Goal: Information Seeking & Learning: Learn about a topic

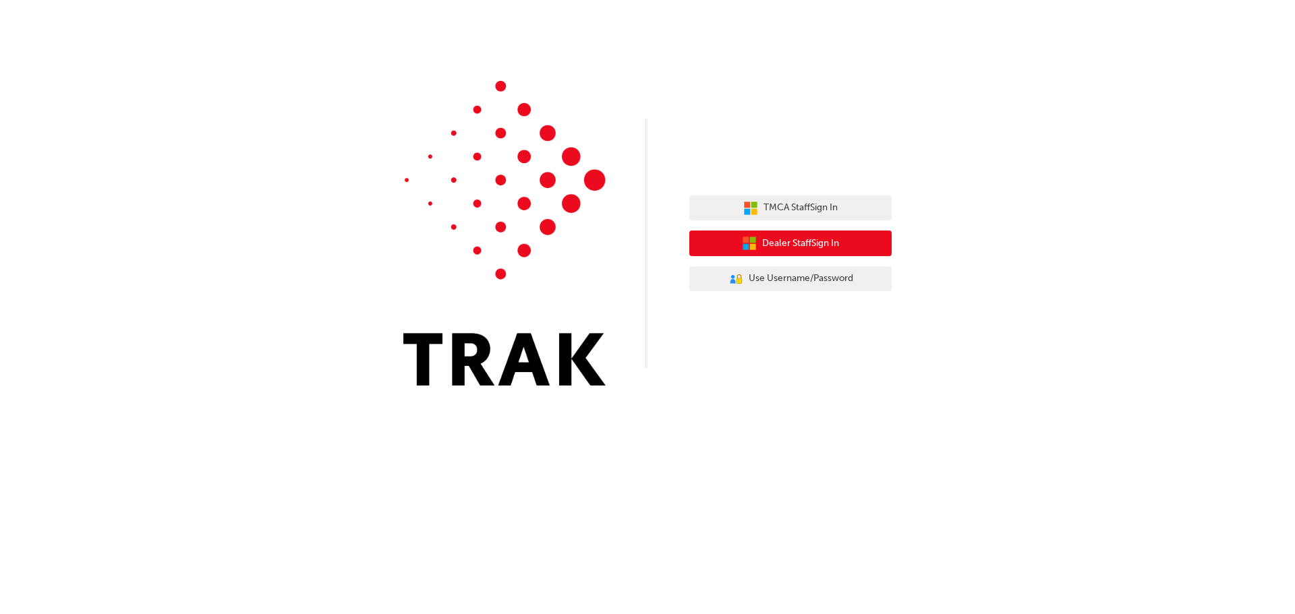
click at [850, 244] on button "Dealer Staff Sign In" at bounding box center [790, 244] width 202 height 26
click at [820, 245] on span "Dealer Staff Sign In" at bounding box center [800, 244] width 77 height 16
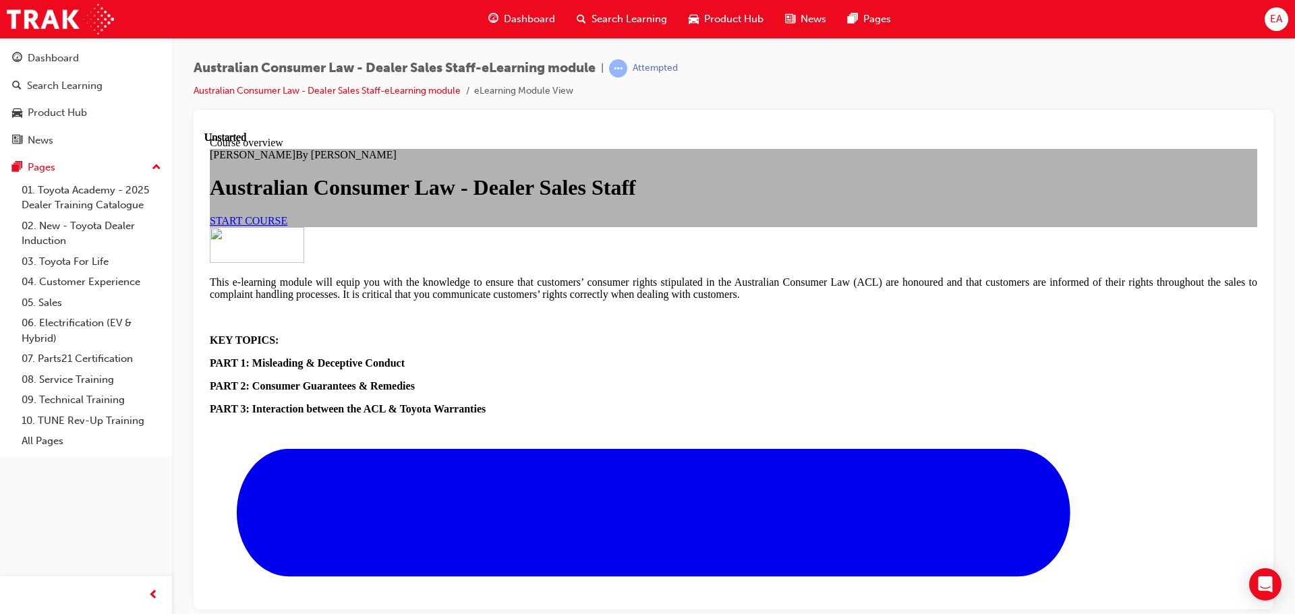
click at [287, 226] on span "START COURSE" at bounding box center [249, 219] width 78 height 11
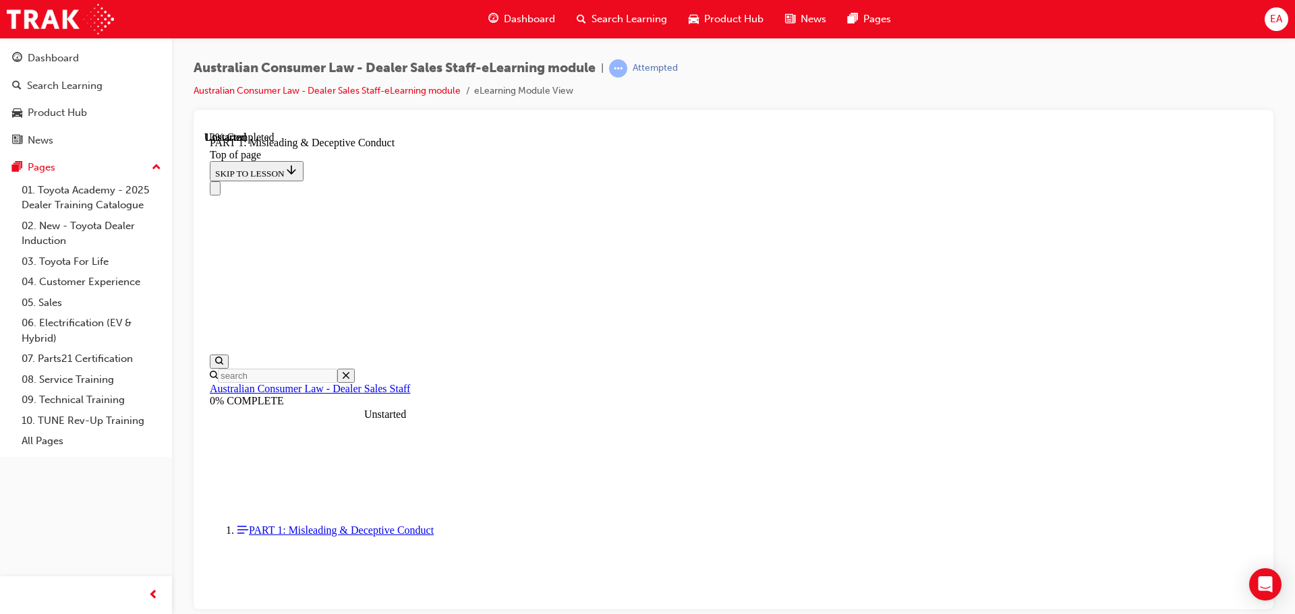
scroll to position [1008, 0]
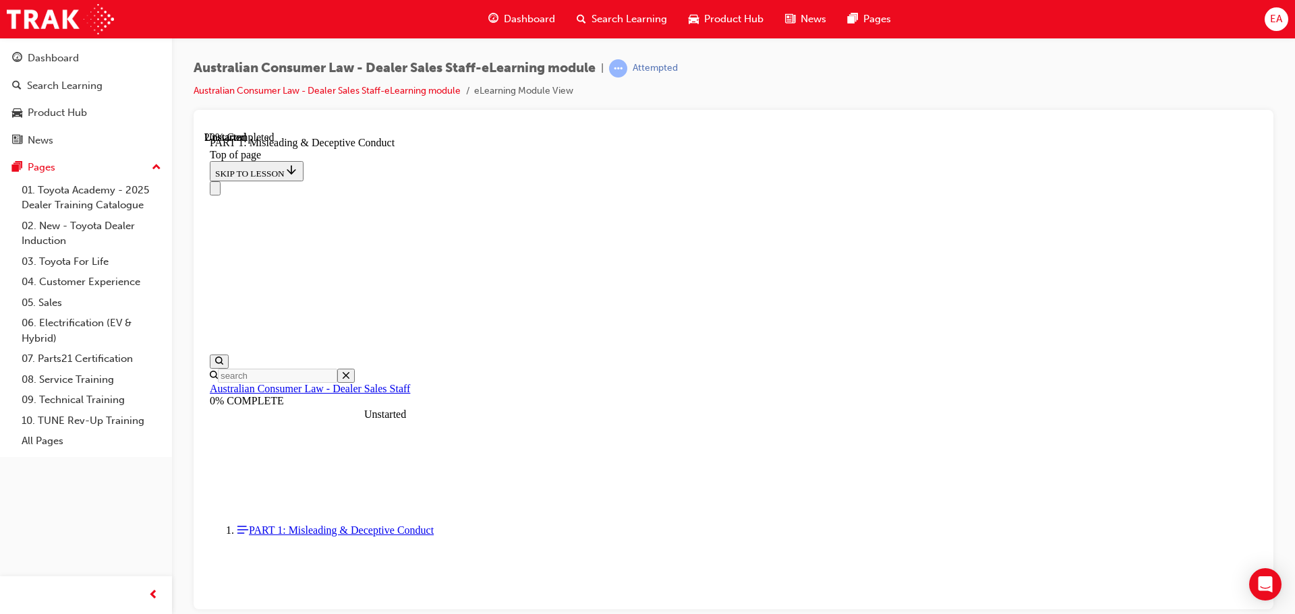
scroll to position [1006, 0]
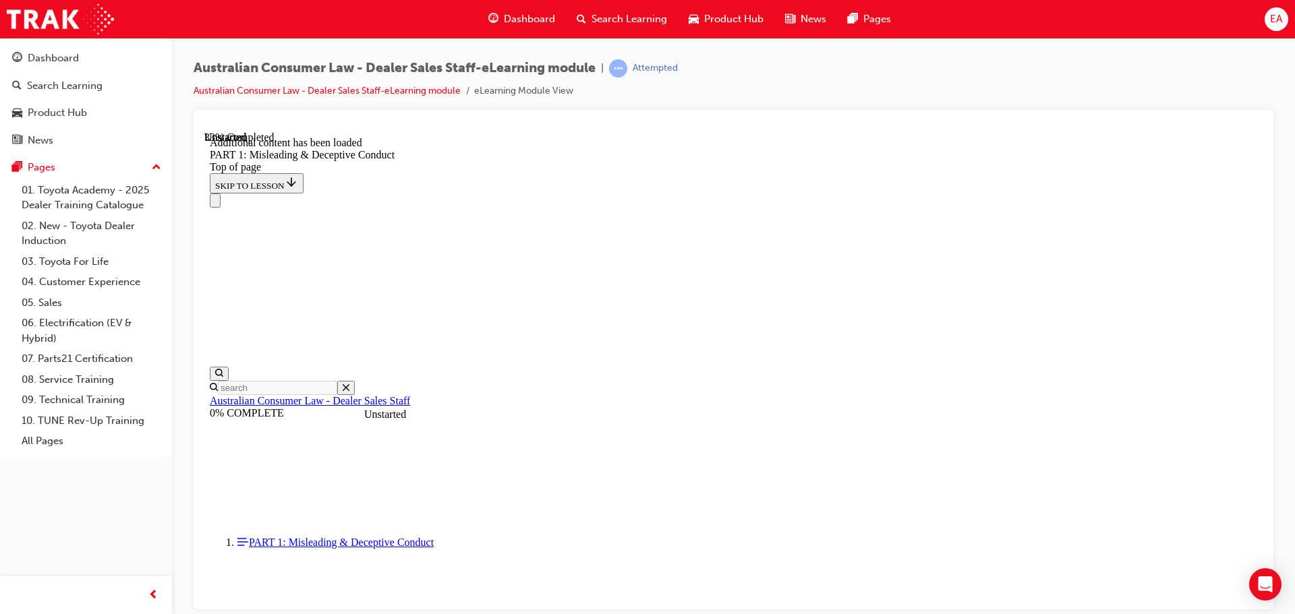
scroll to position [1621, 0]
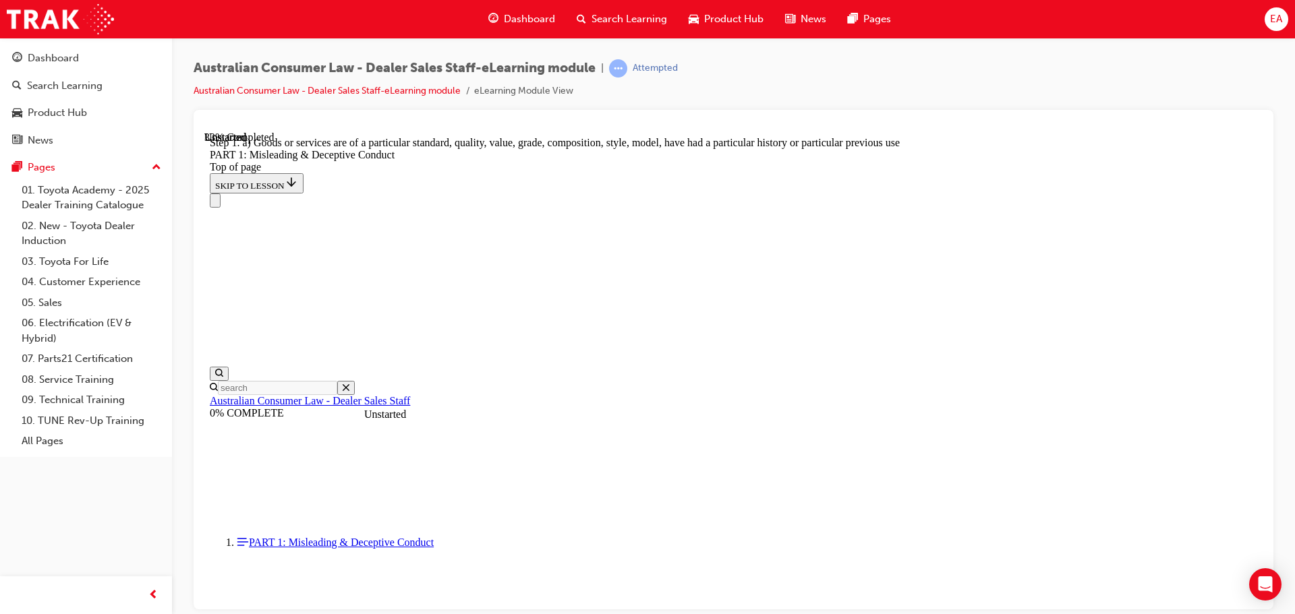
scroll to position [1551, 0]
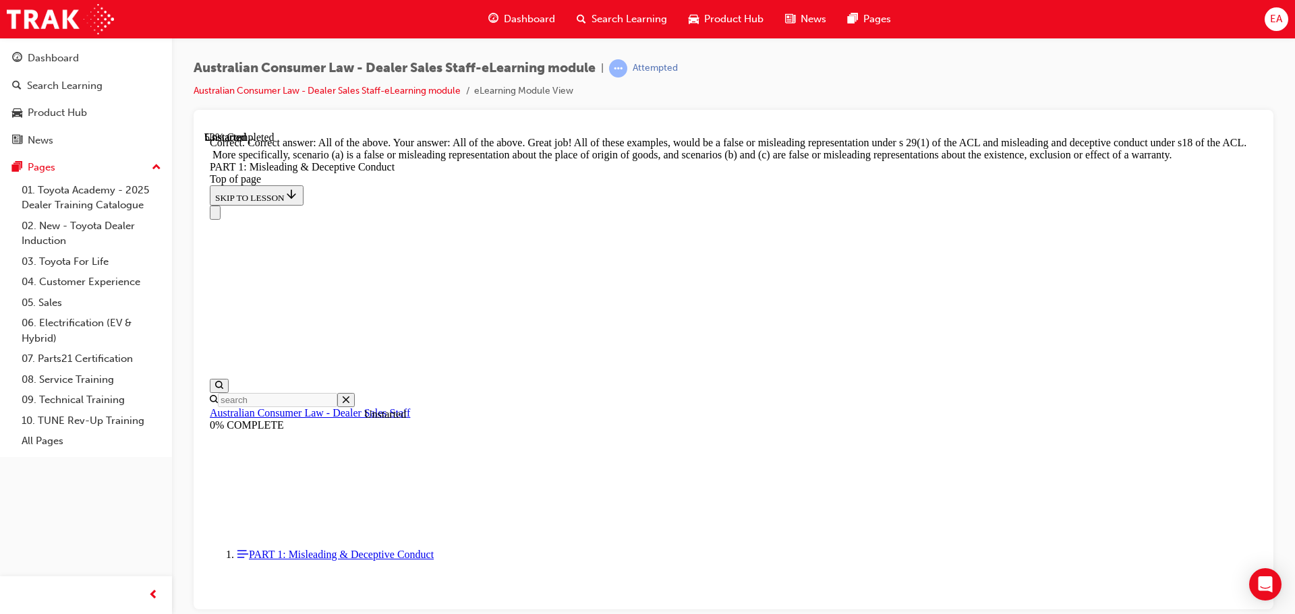
scroll to position [2322, 0]
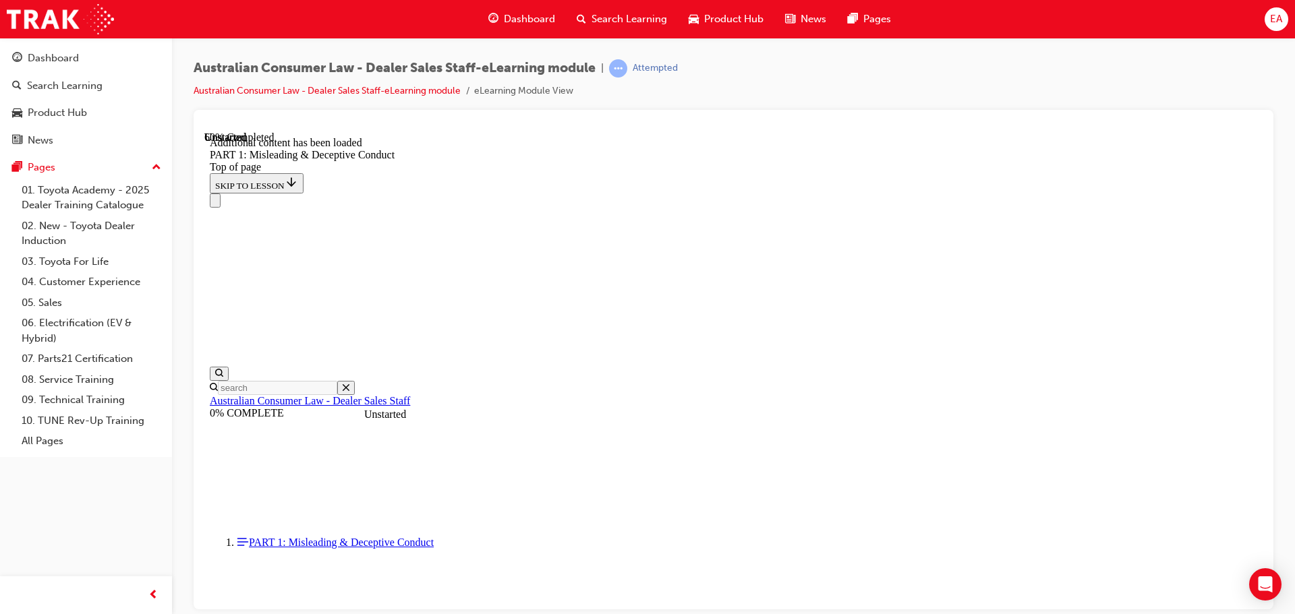
scroll to position [2661, 0]
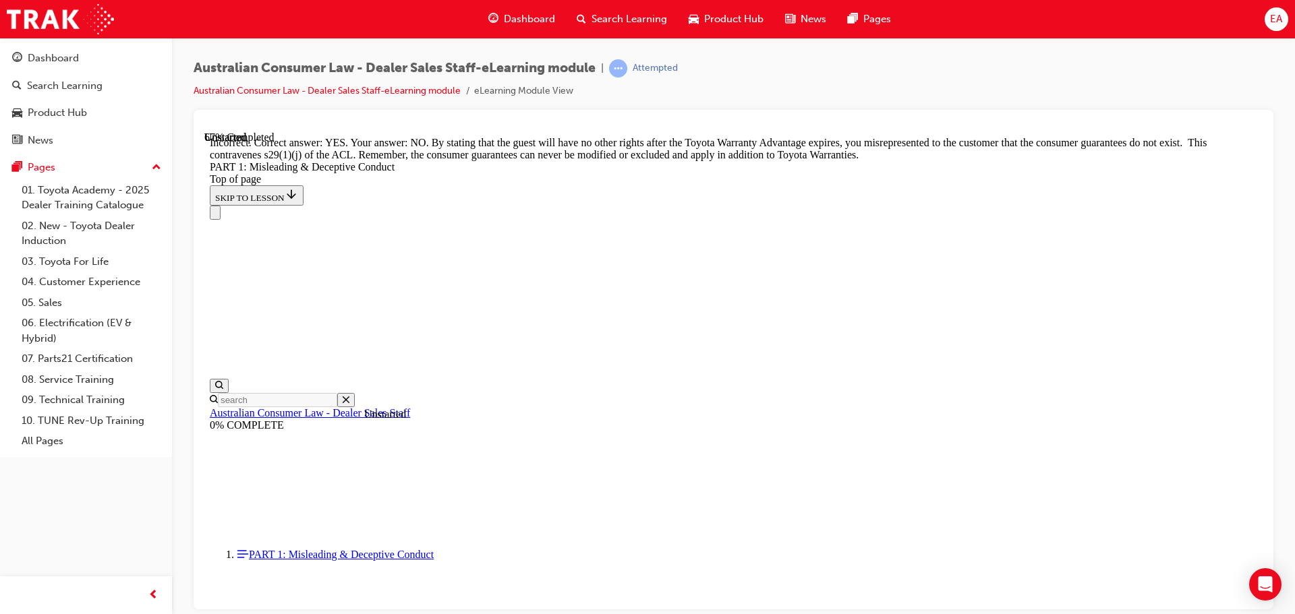
scroll to position [2976, 0]
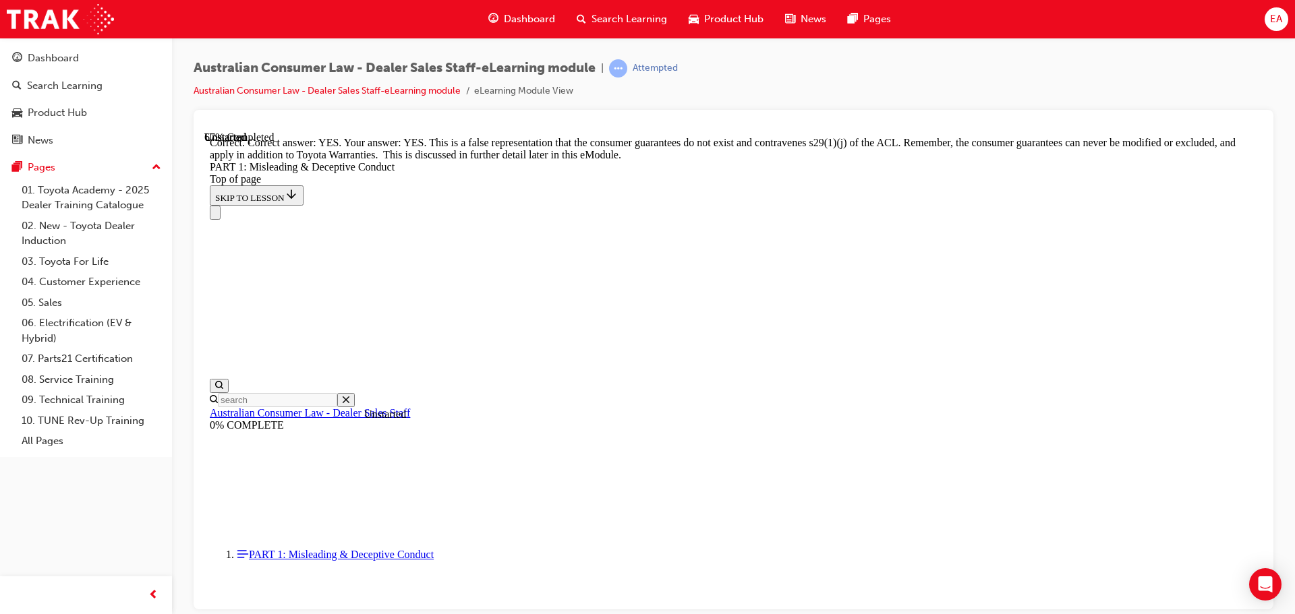
scroll to position [2960, 0]
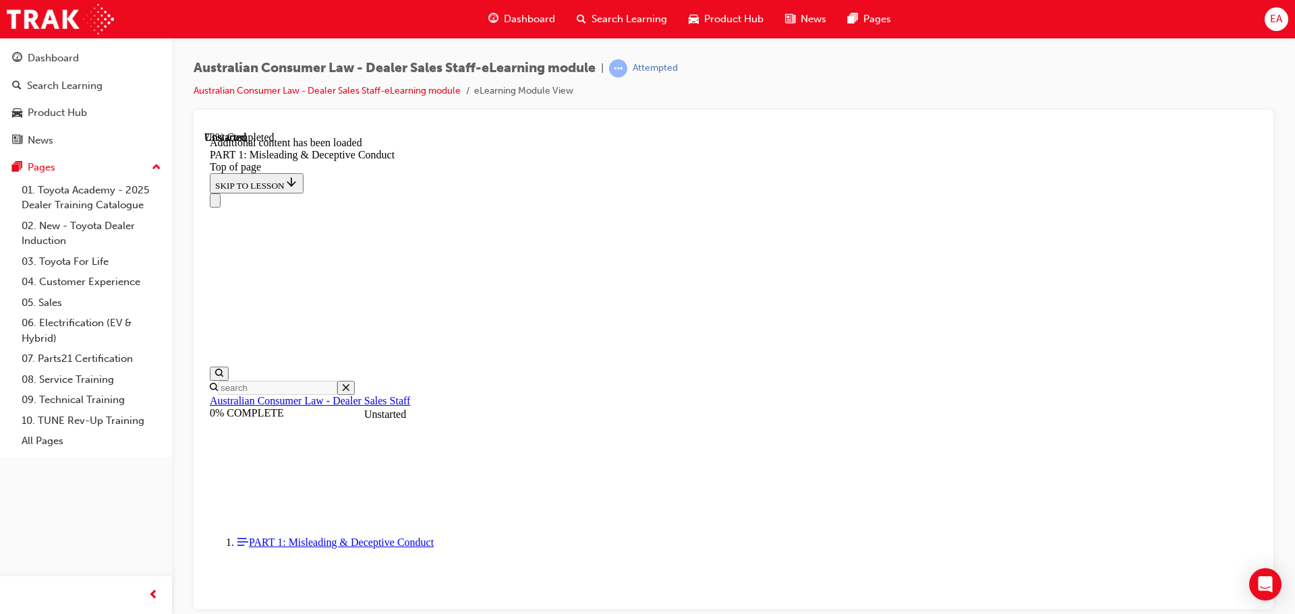
scroll to position [3295, 0]
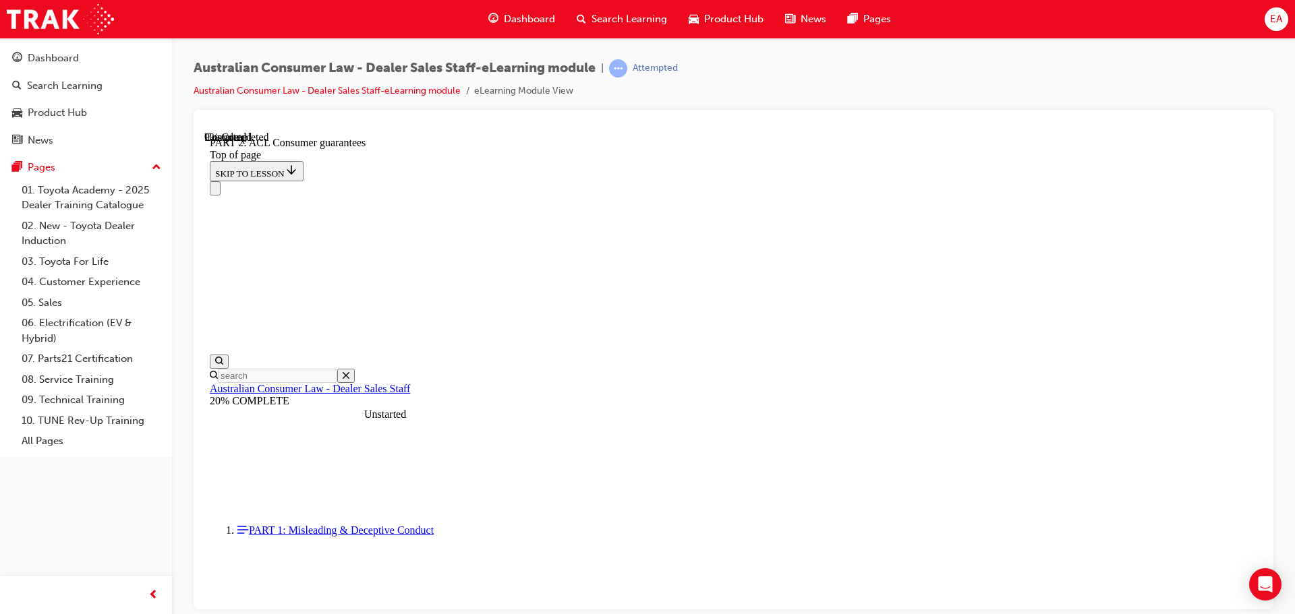
scroll to position [2225, 0]
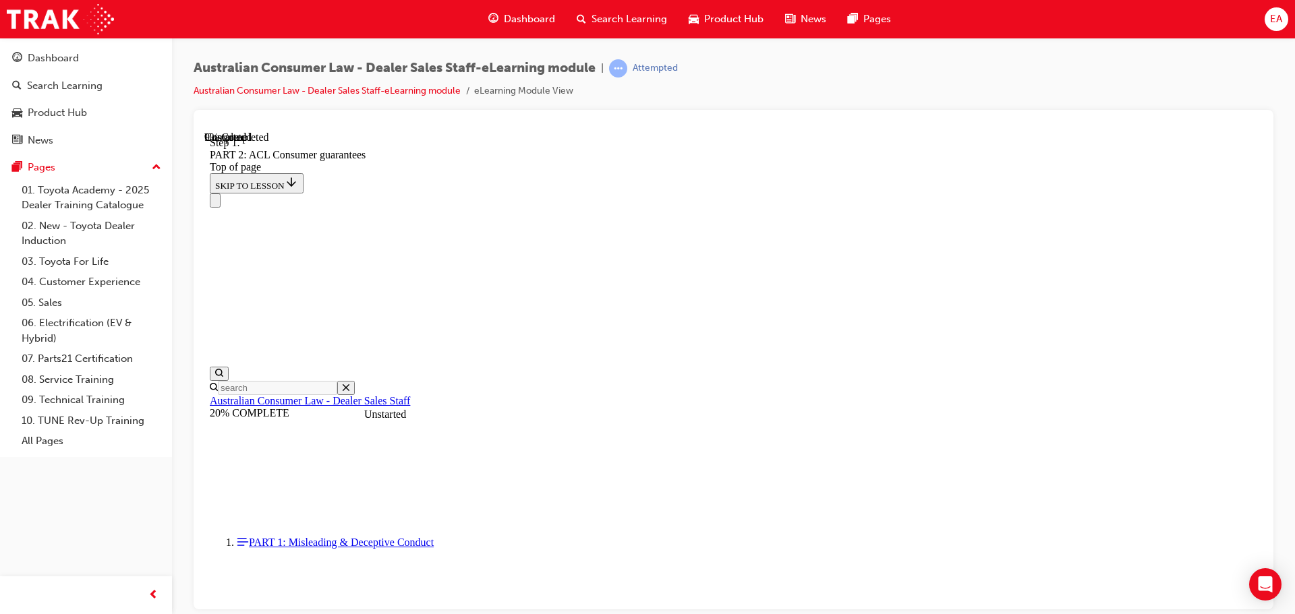
scroll to position [2186, 0]
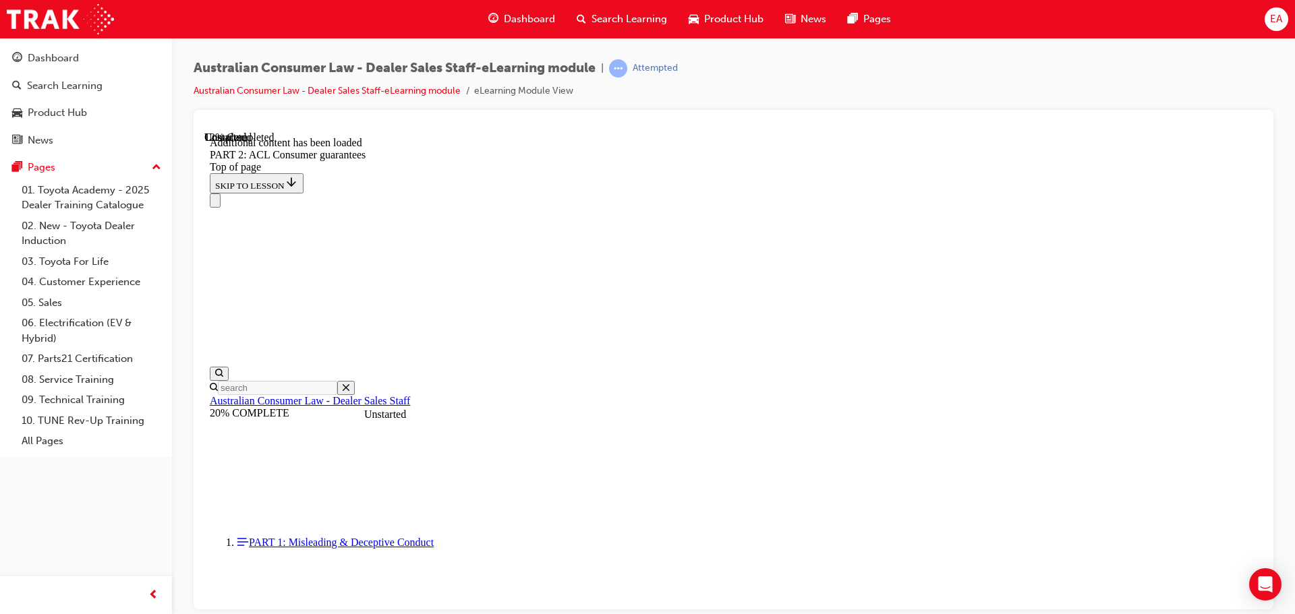
scroll to position [2551, 0]
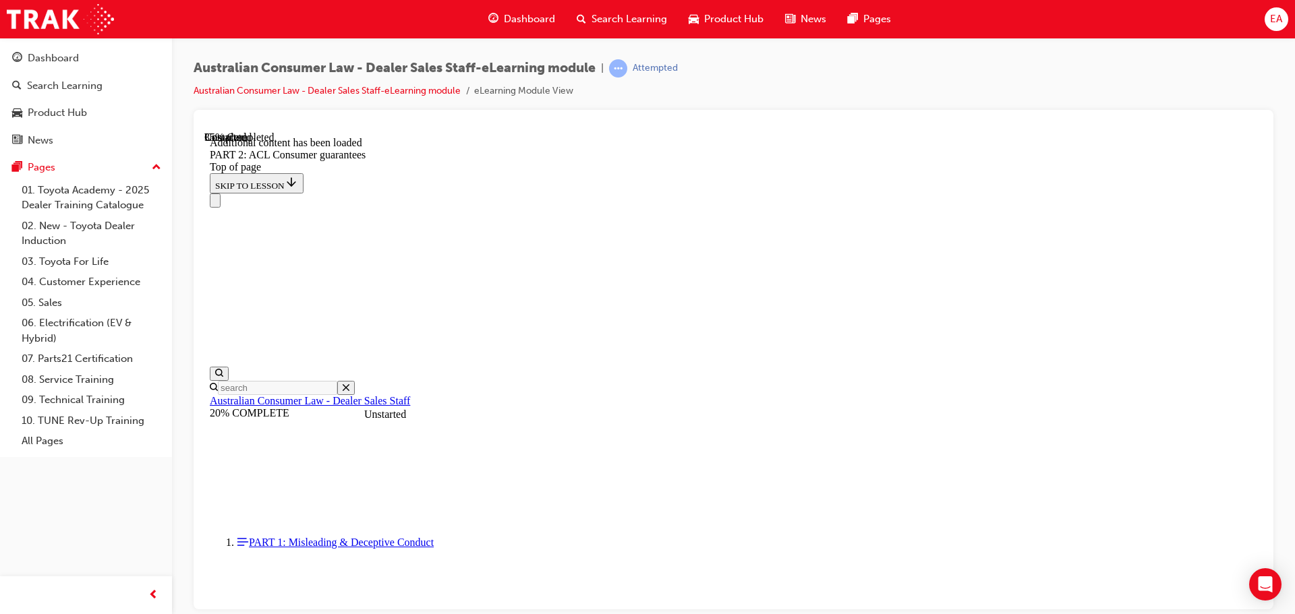
scroll to position [5682, 0]
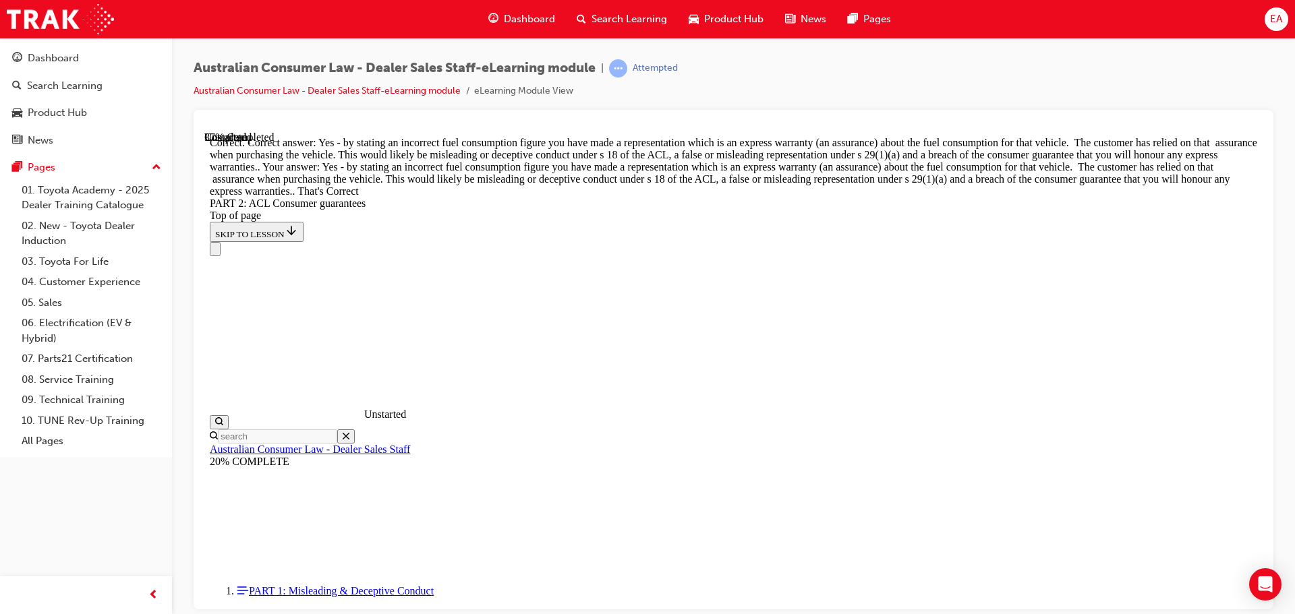
scroll to position [6154, 0]
drag, startPoint x: 858, startPoint y: 511, endPoint x: 867, endPoint y: 515, distance: 10.3
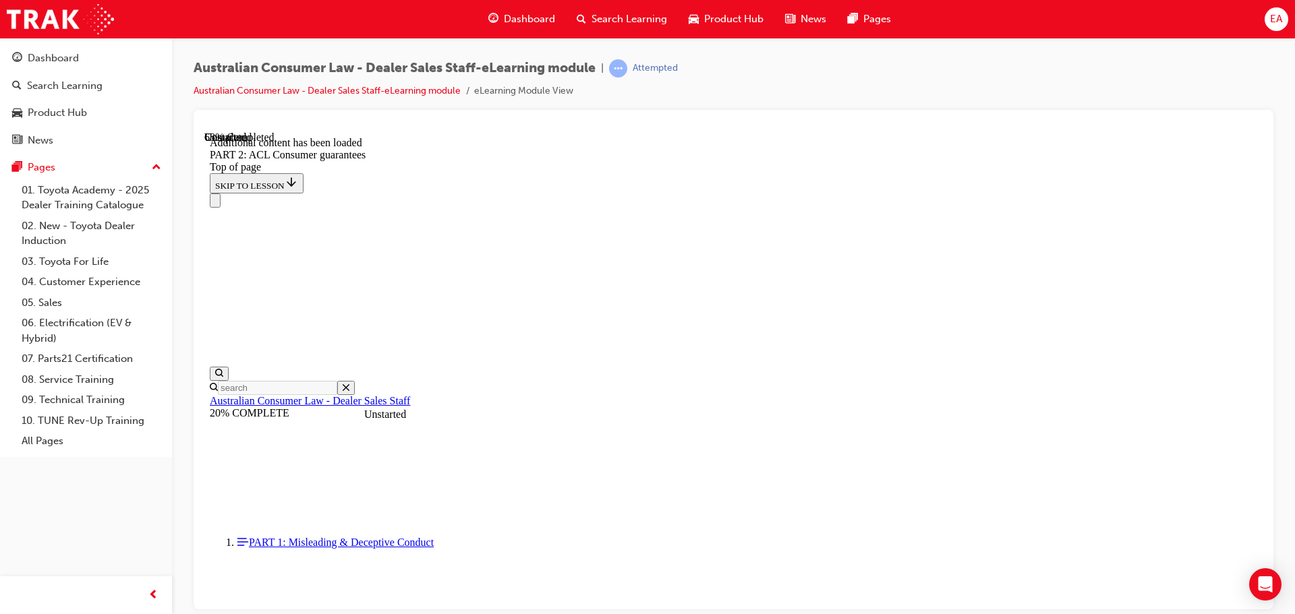
drag, startPoint x: 779, startPoint y: 373, endPoint x: 845, endPoint y: 369, distance: 66.2
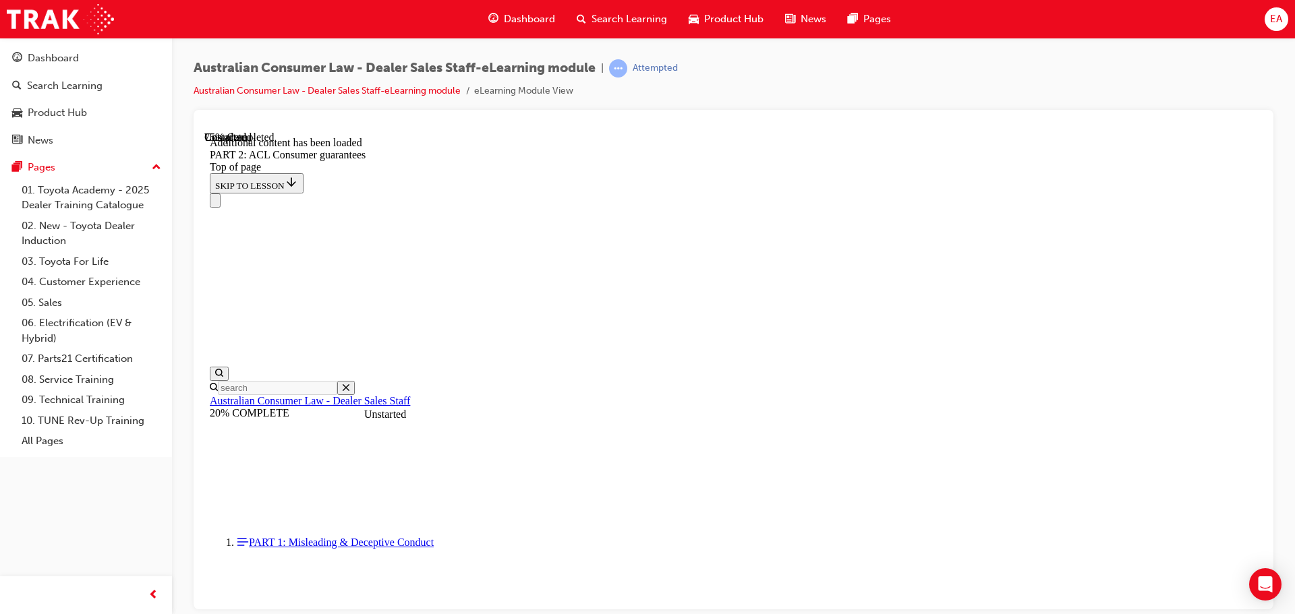
drag, startPoint x: 854, startPoint y: 403, endPoint x: 865, endPoint y: 405, distance: 11.0
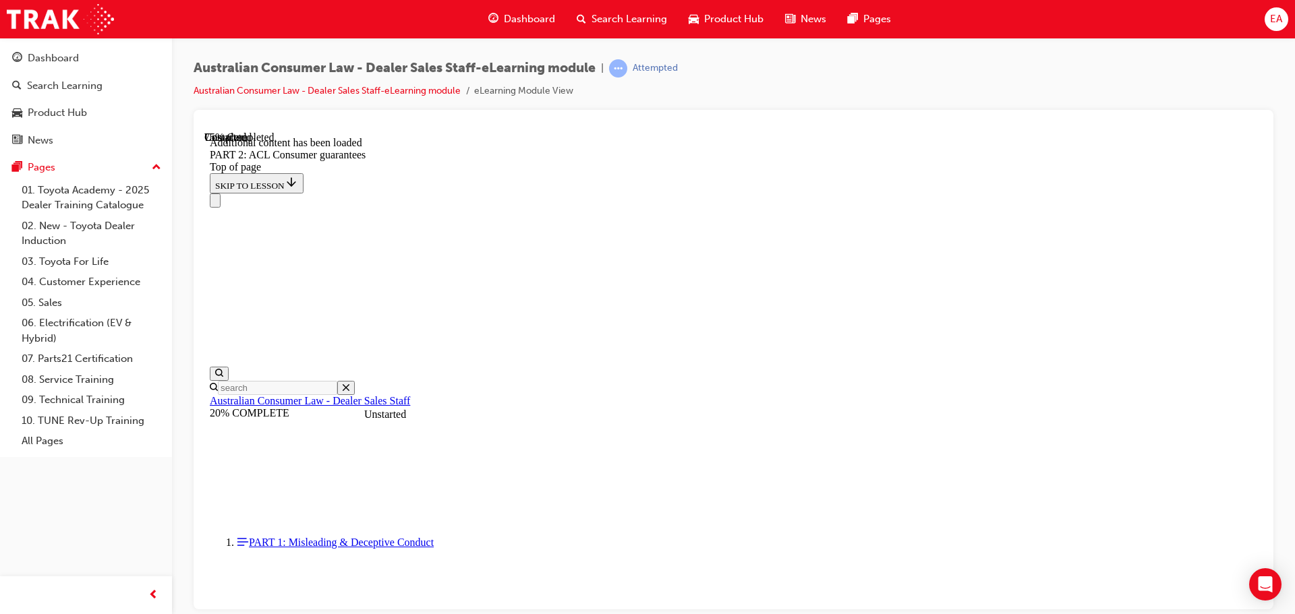
drag, startPoint x: 816, startPoint y: 489, endPoint x: 728, endPoint y: 495, distance: 88.6
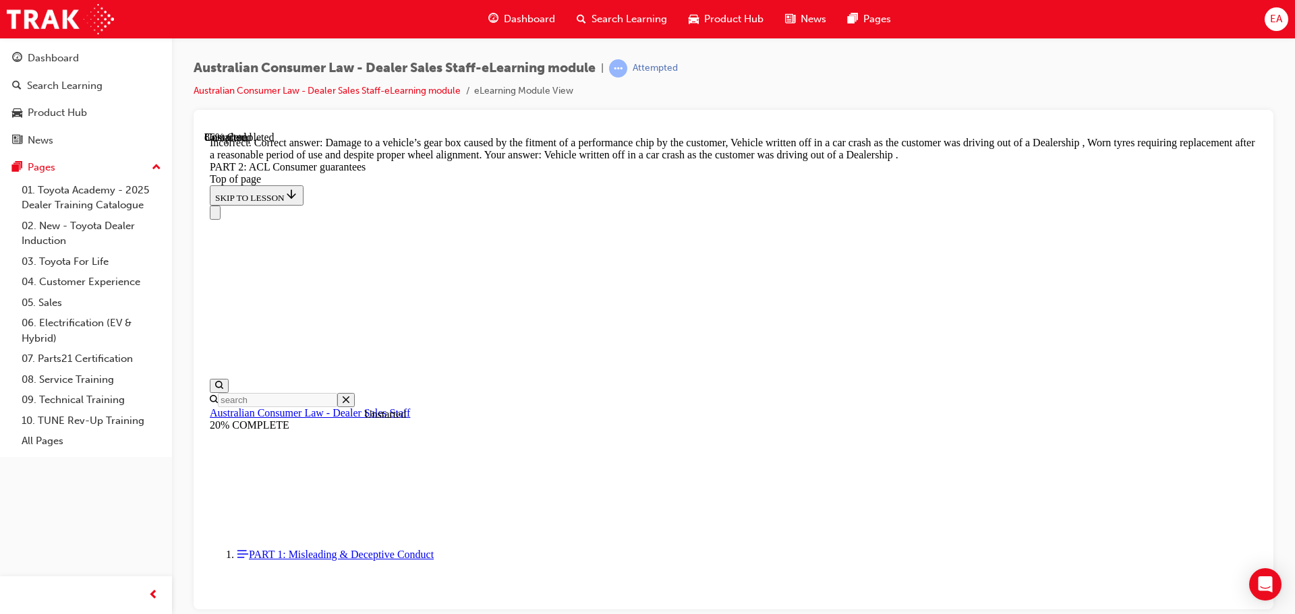
drag, startPoint x: 691, startPoint y: 270, endPoint x: 687, endPoint y: 334, distance: 64.2
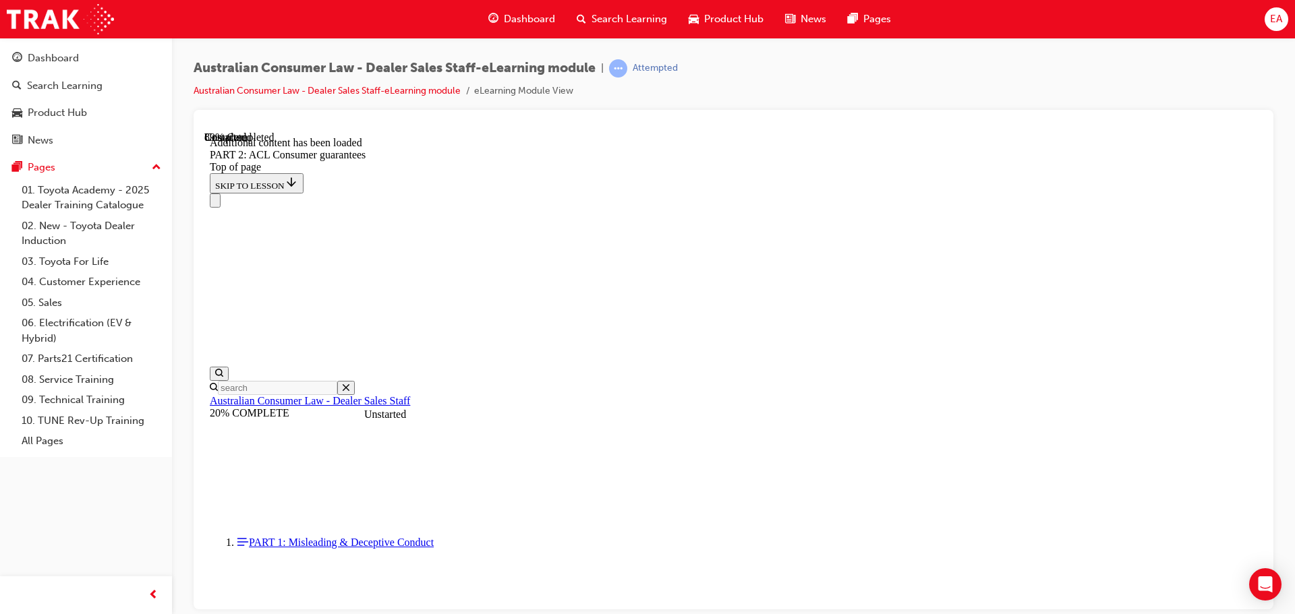
scroll to position [14696, 0]
drag, startPoint x: 856, startPoint y: 424, endPoint x: 856, endPoint y: 440, distance: 16.9
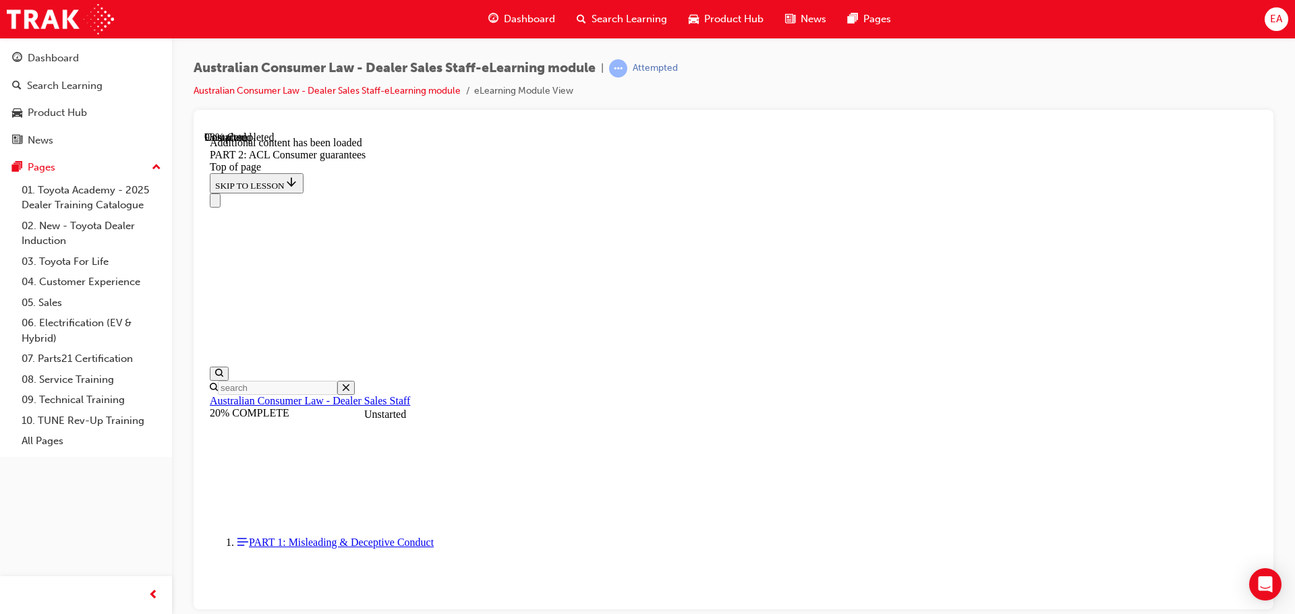
scroll to position [16150, 0]
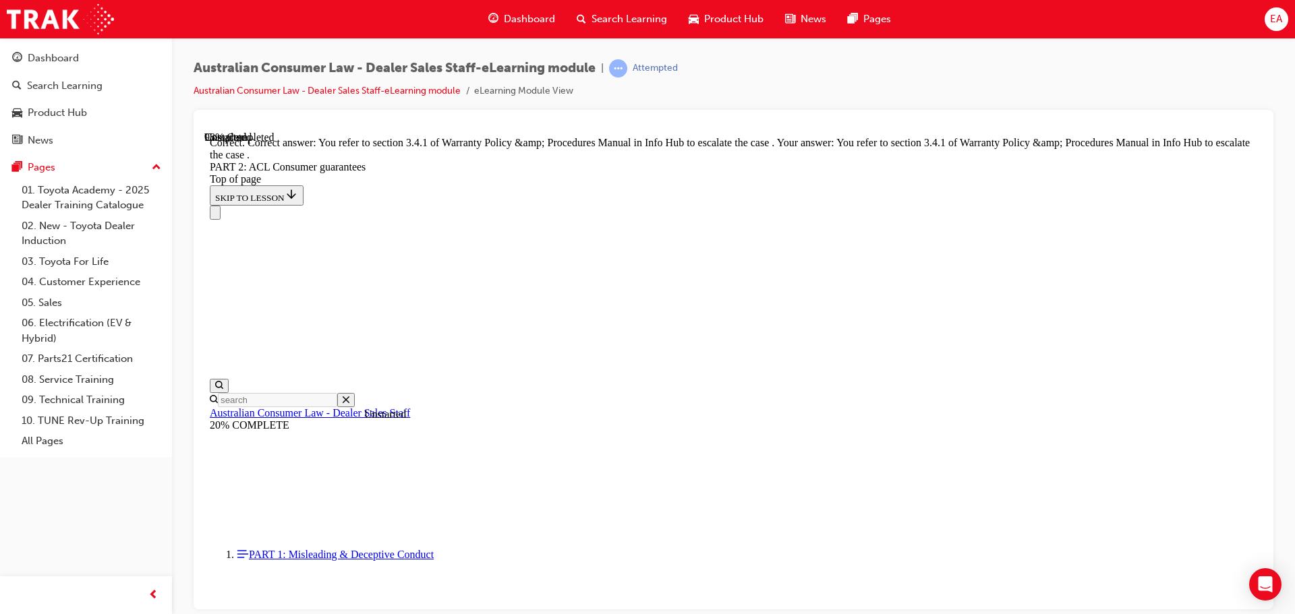
scroll to position [16947, 0]
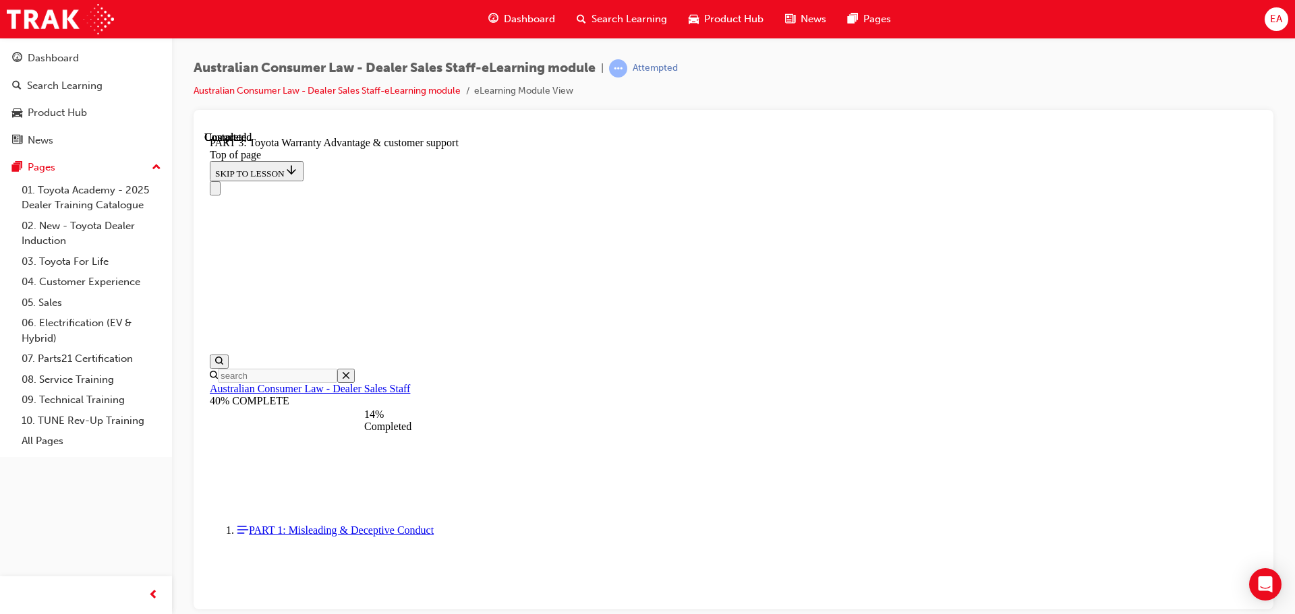
scroll to position [988, 0]
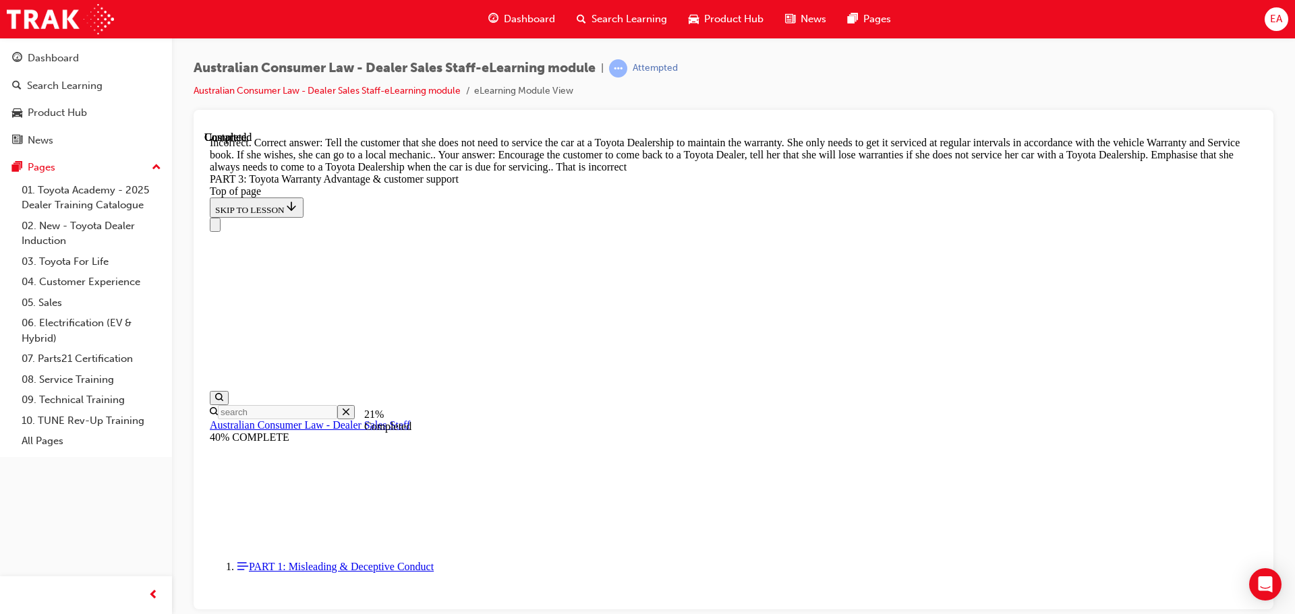
scroll to position [1055, 0]
drag, startPoint x: 821, startPoint y: 381, endPoint x: 823, endPoint y: 394, distance: 12.9
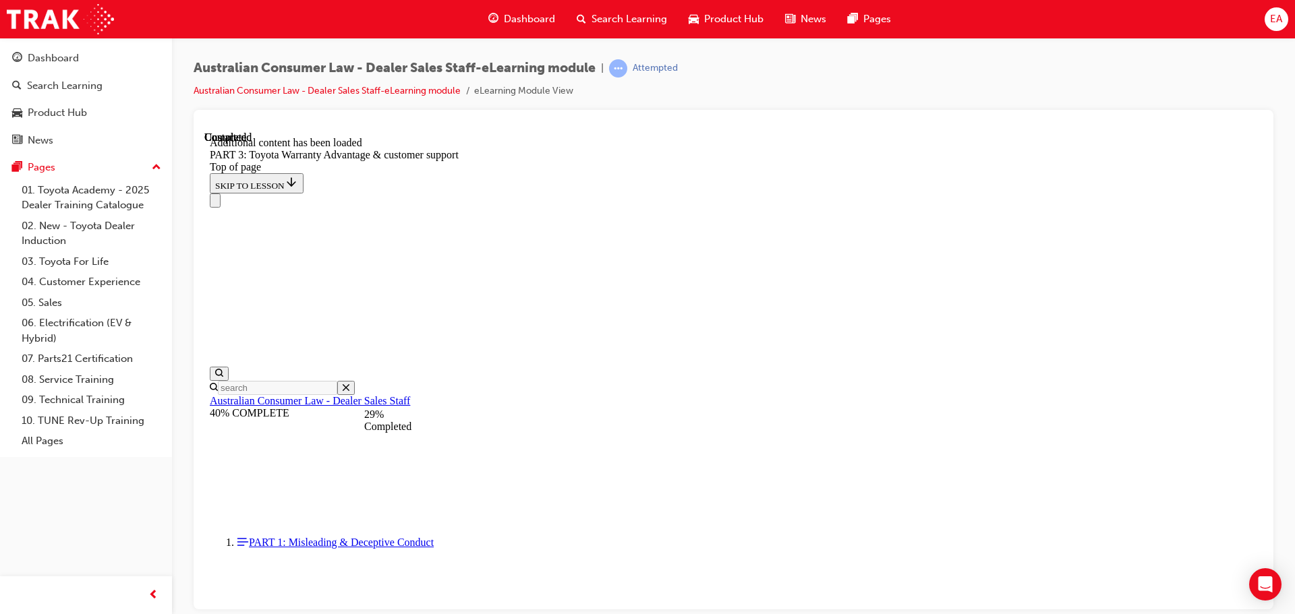
scroll to position [1693, 0]
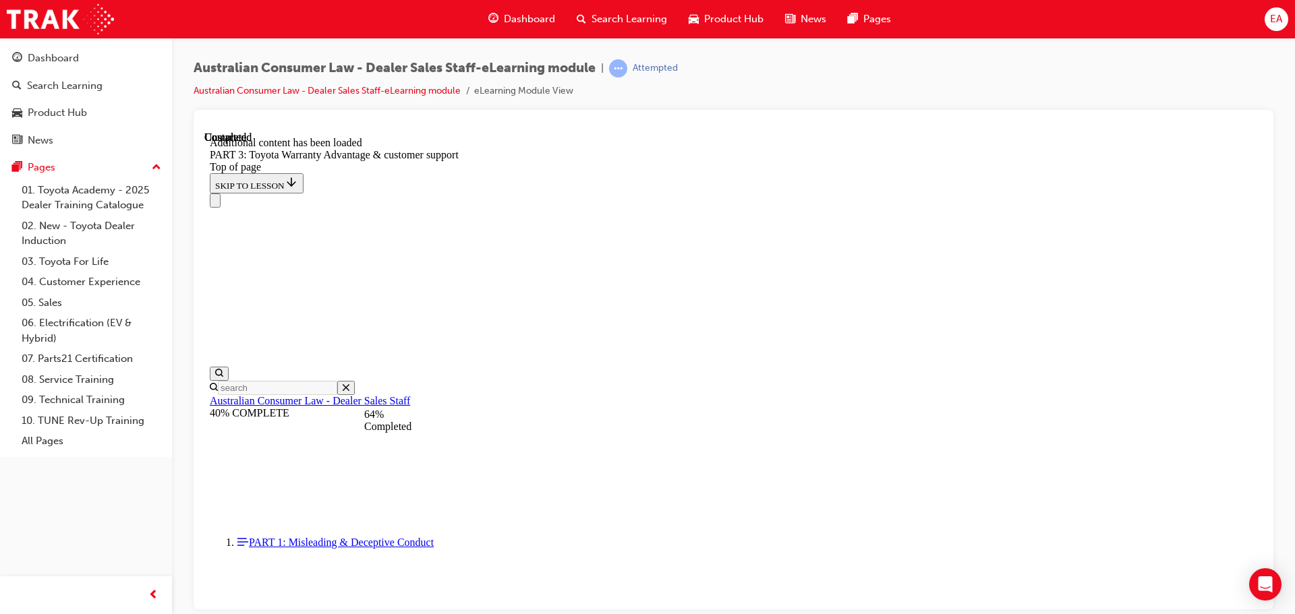
scroll to position [3592, 0]
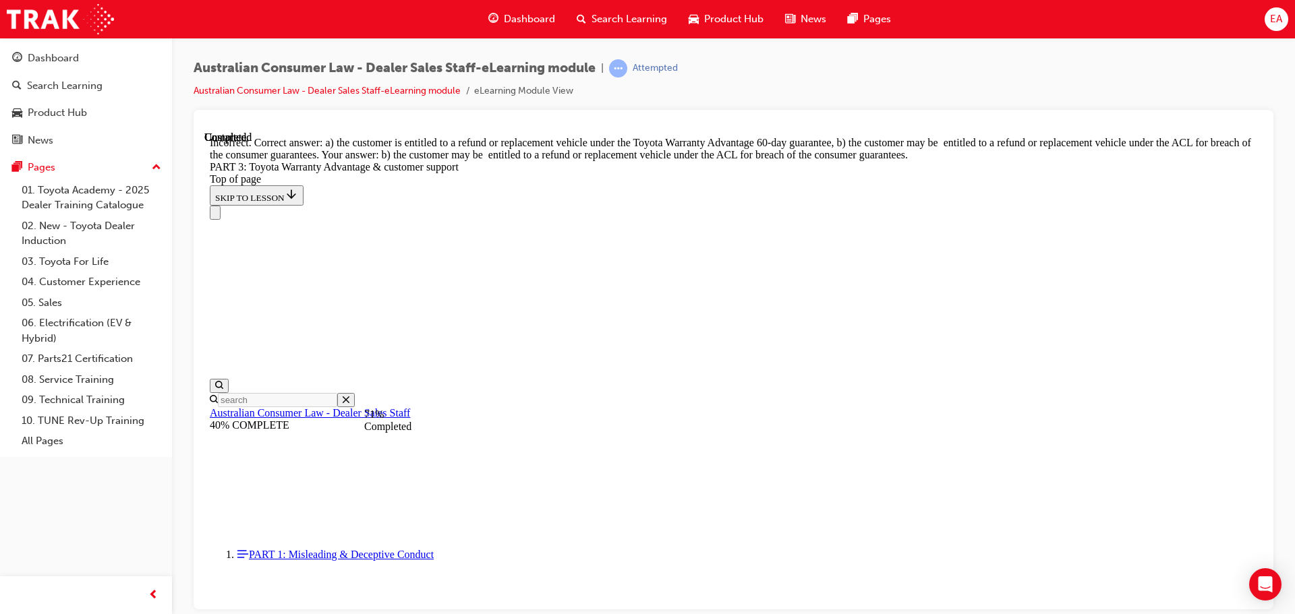
scroll to position [3660, 0]
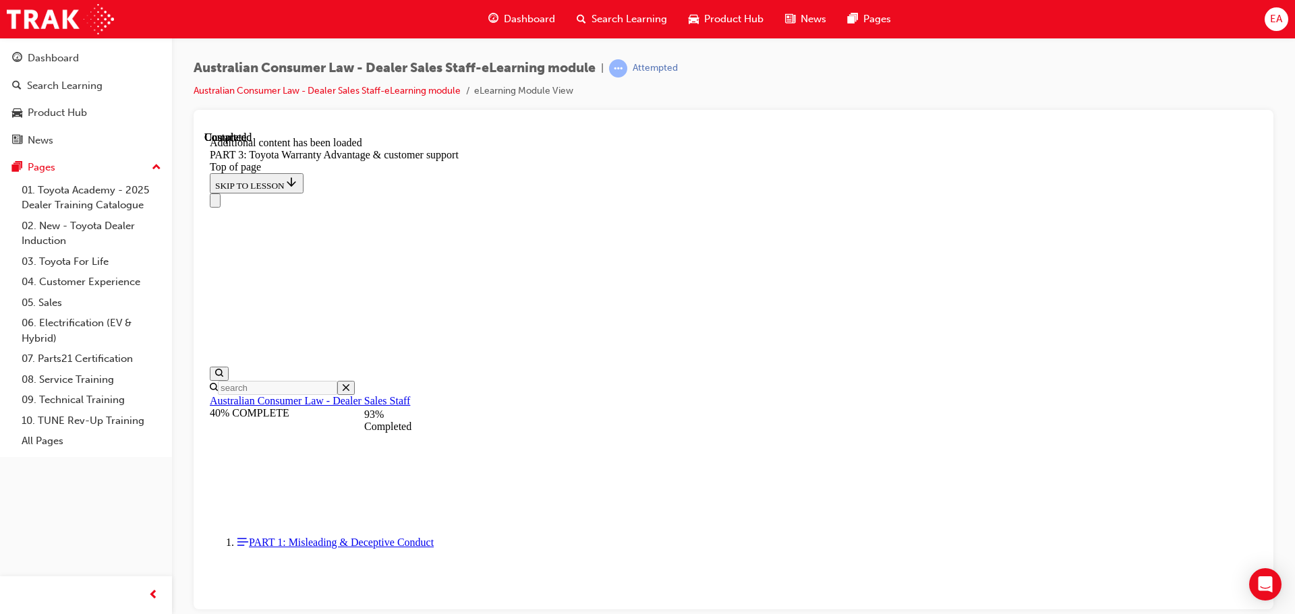
scroll to position [4292, 0]
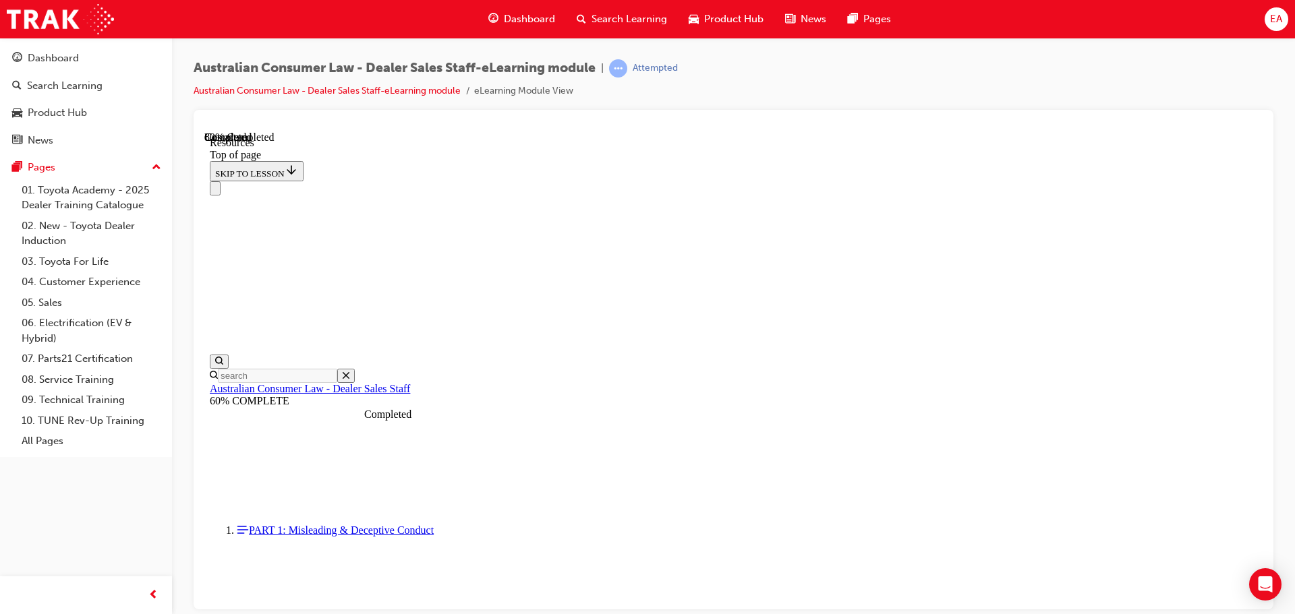
scroll to position [691, 0]
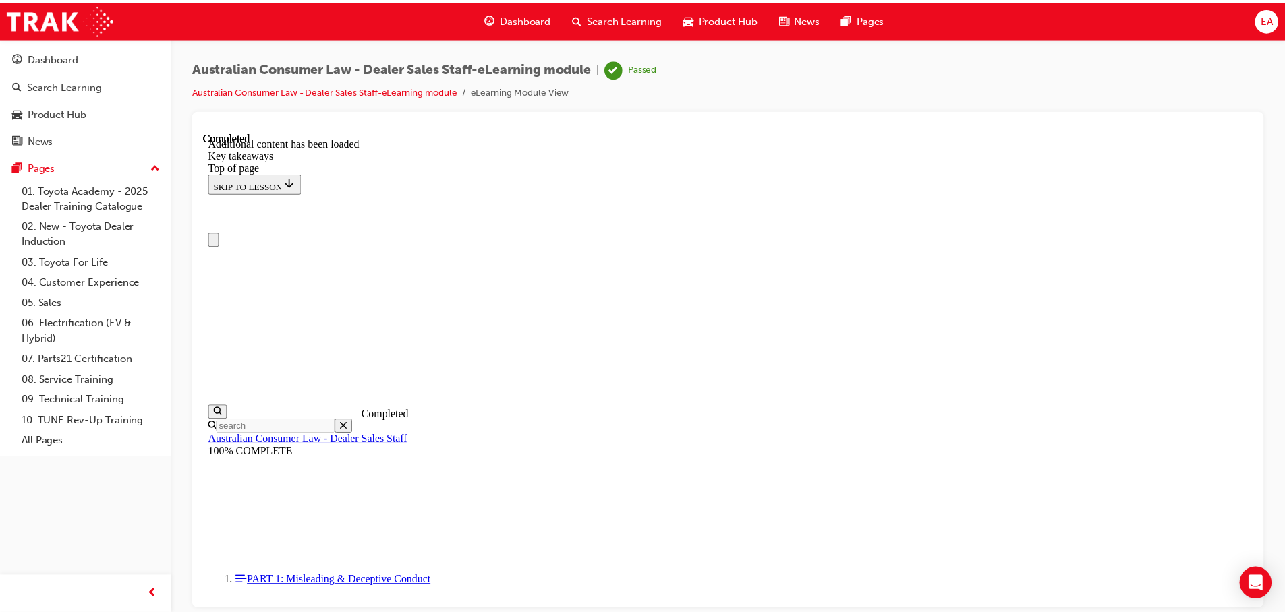
scroll to position [0, 0]
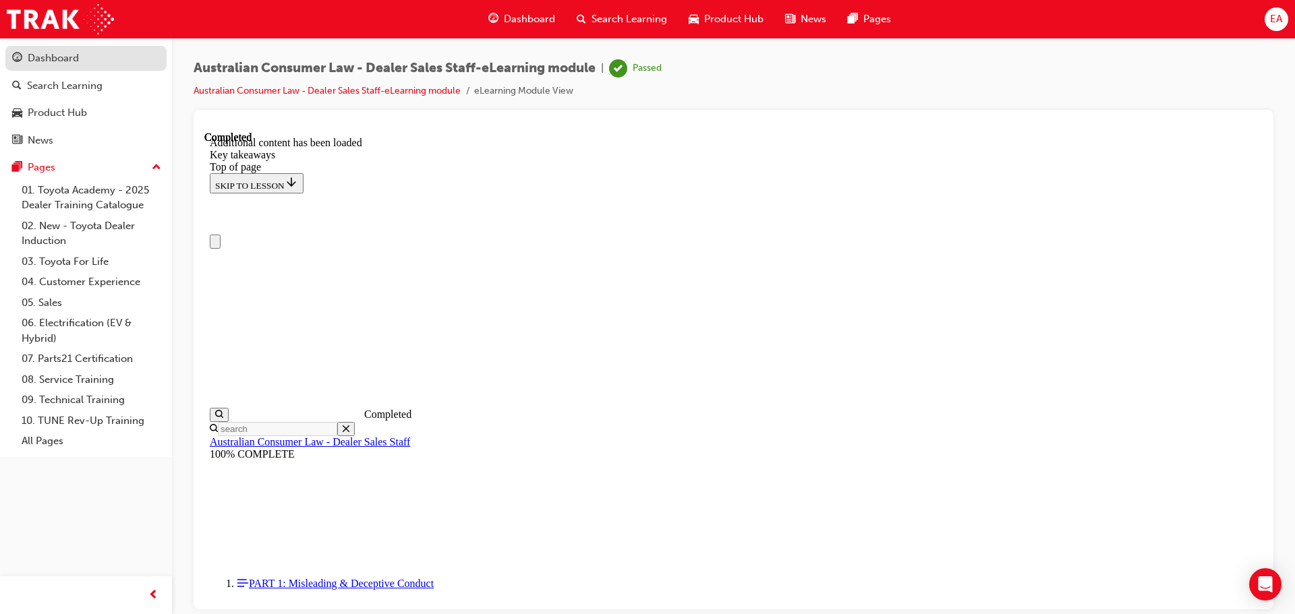
click at [55, 55] on div "Dashboard" at bounding box center [53, 59] width 51 height 16
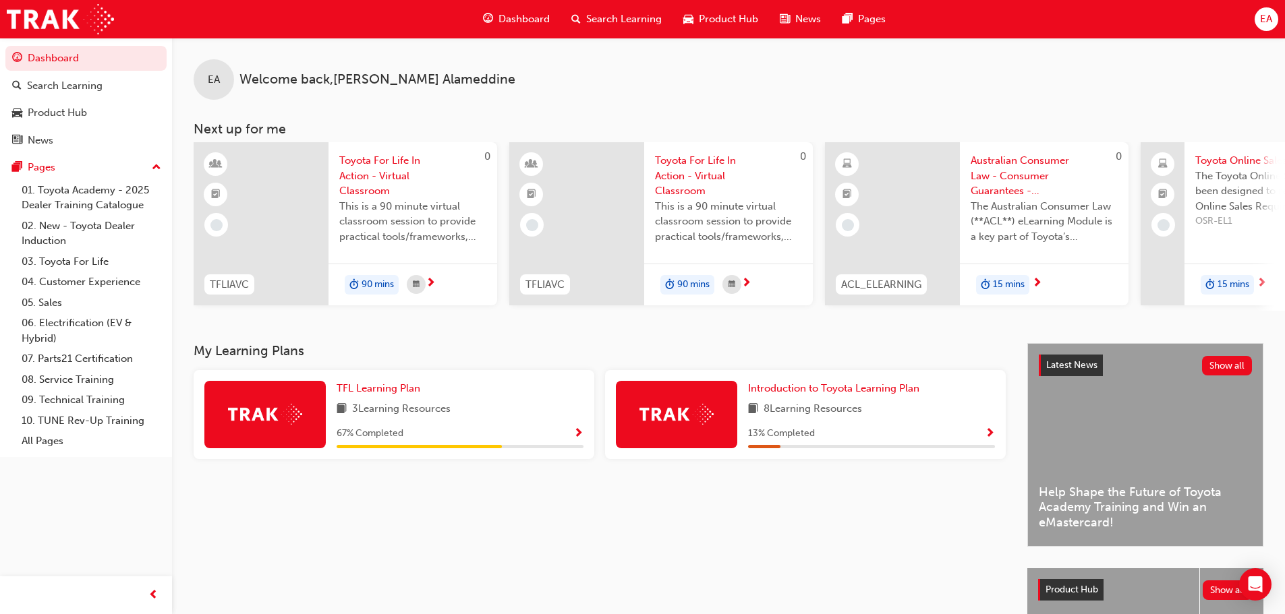
click at [1039, 250] on div "The Australian Consumer Law (**ACL**) eLearning Module is a key part of Toyota’…" at bounding box center [1043, 226] width 147 height 54
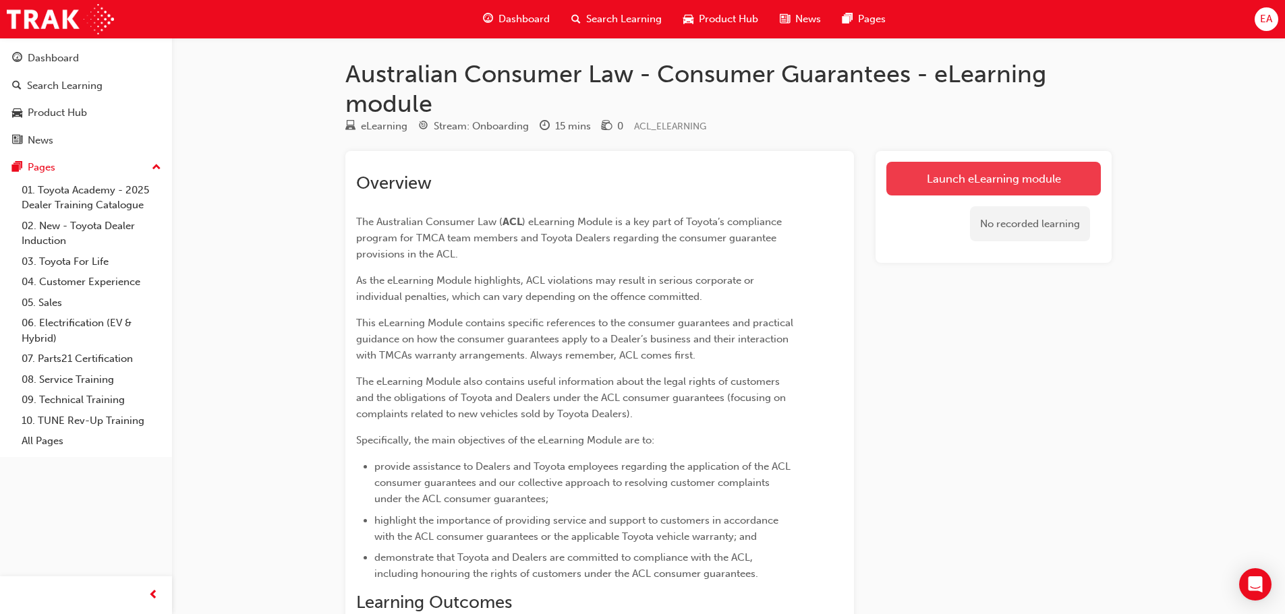
click at [1038, 173] on link "Launch eLearning module" at bounding box center [993, 179] width 214 height 34
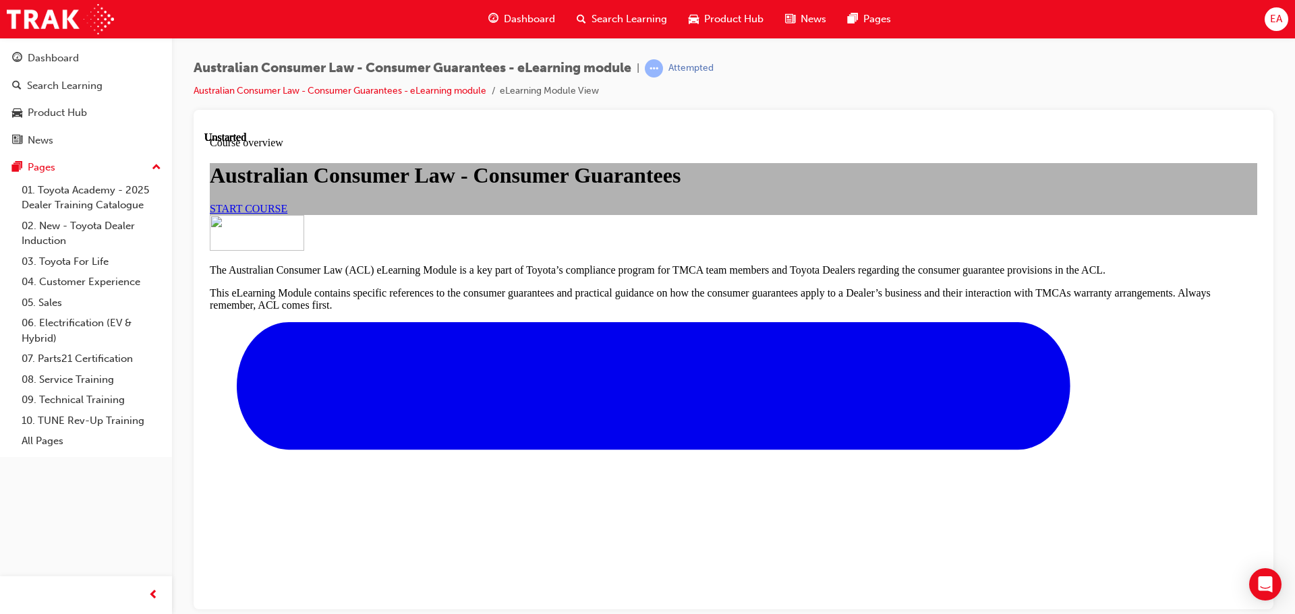
click at [287, 214] on link "START COURSE" at bounding box center [249, 207] width 78 height 11
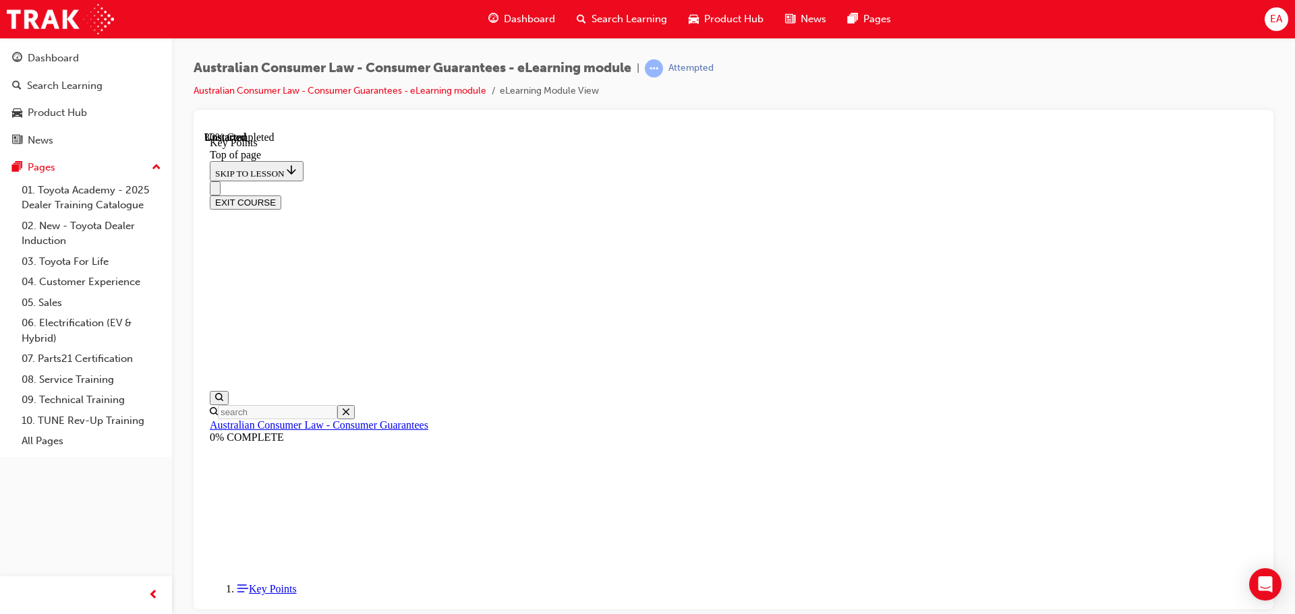
scroll to position [596, 0]
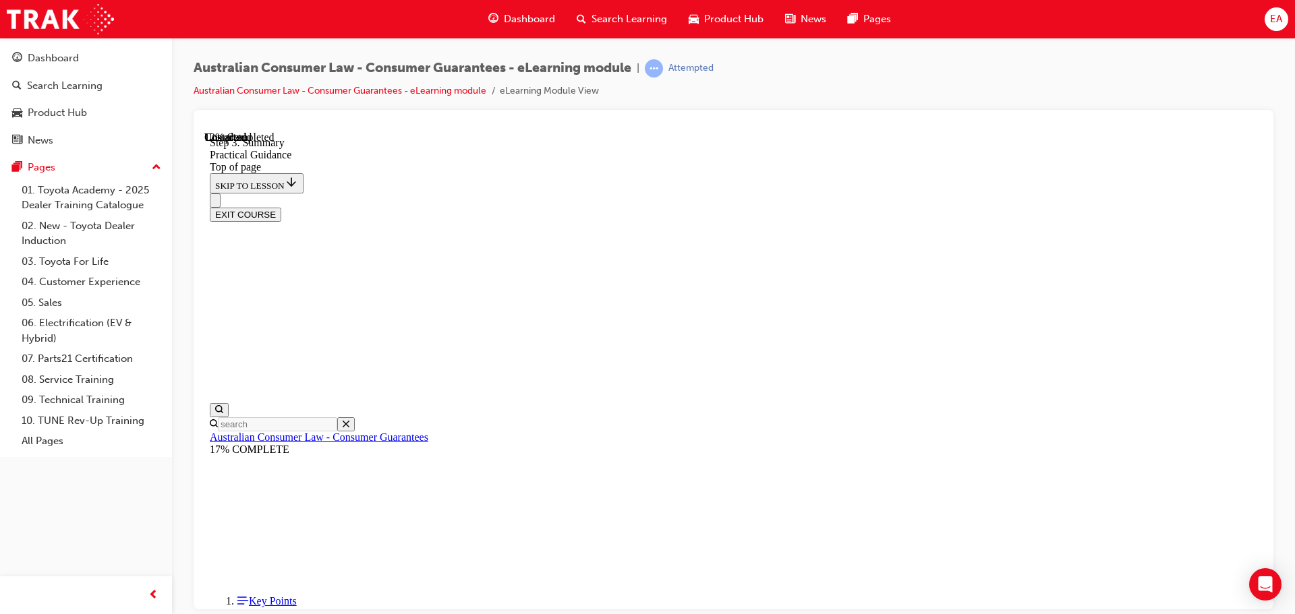
drag, startPoint x: 550, startPoint y: 368, endPoint x: 556, endPoint y: 370, distance: 7.0
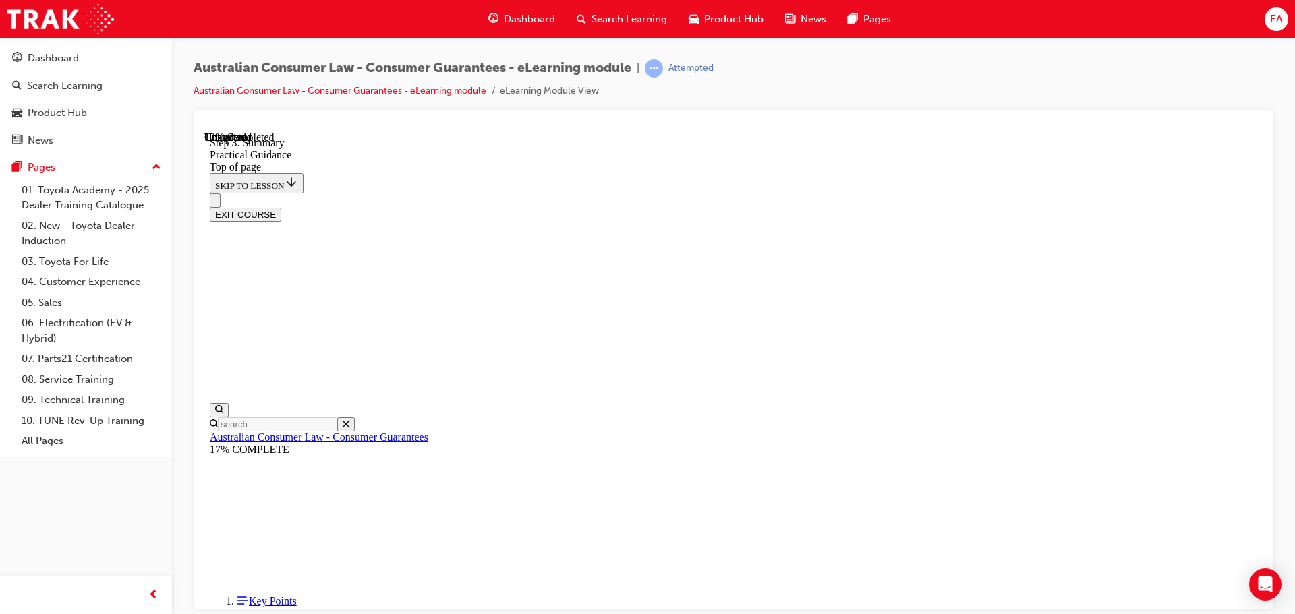
drag, startPoint x: 570, startPoint y: 375, endPoint x: 738, endPoint y: 435, distance: 179.0
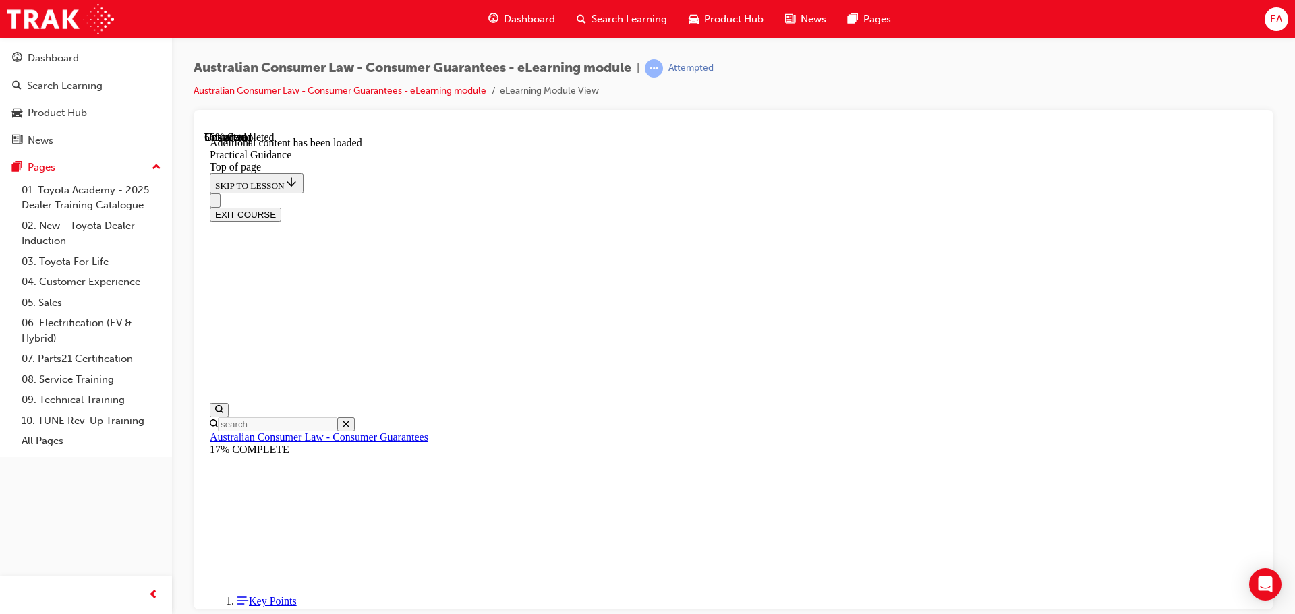
scroll to position [2100, 0]
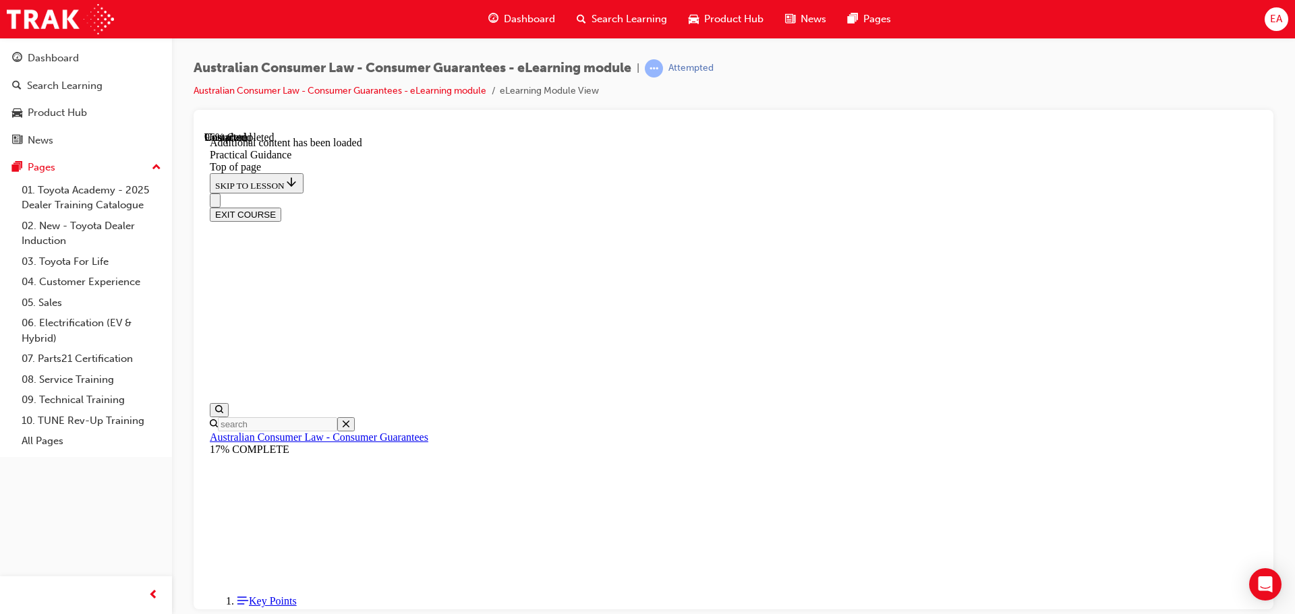
scroll to position [3628, 0]
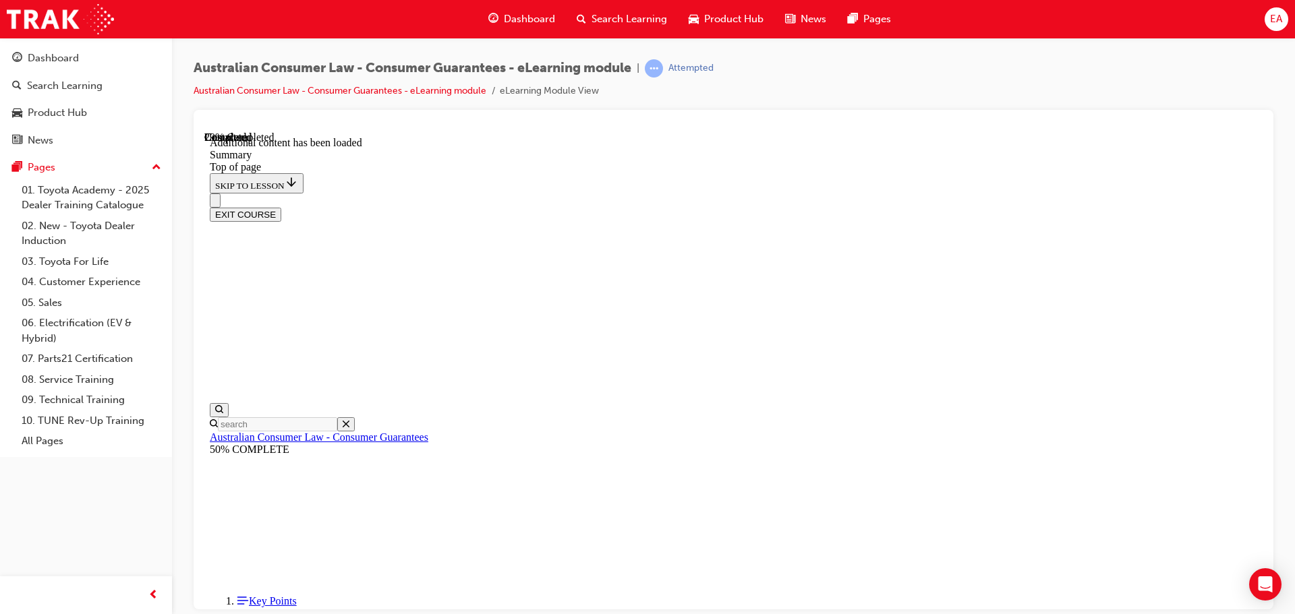
drag, startPoint x: 886, startPoint y: 446, endPoint x: 908, endPoint y: 438, distance: 23.9
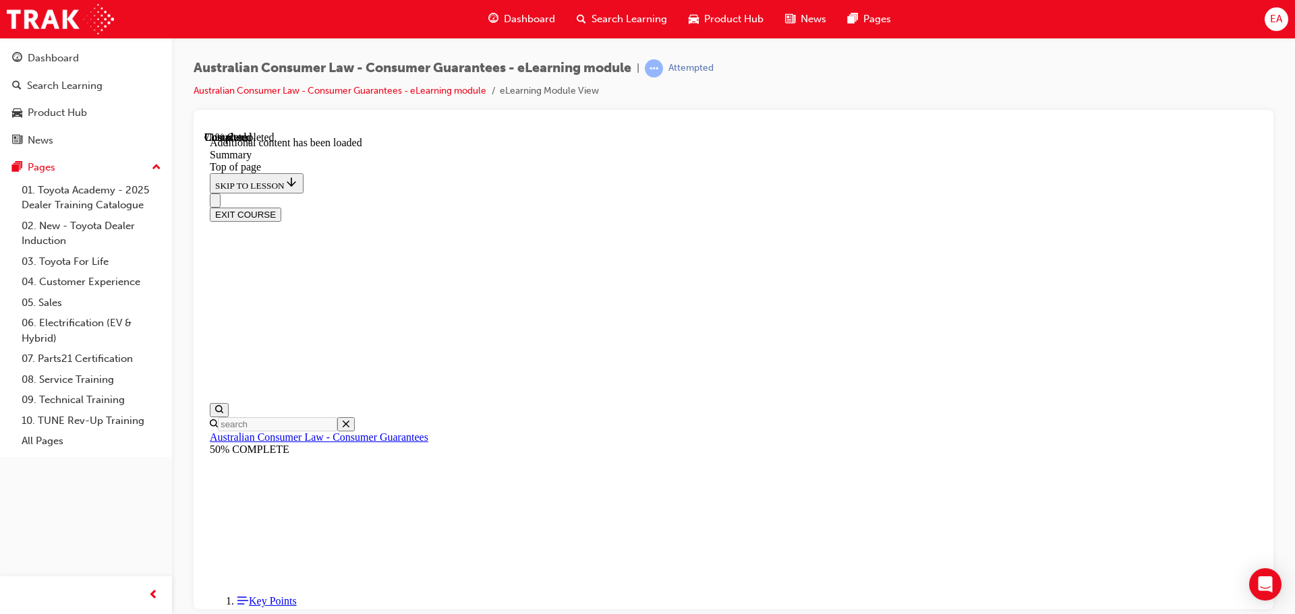
drag, startPoint x: 1026, startPoint y: 521, endPoint x: 1017, endPoint y: 529, distance: 12.4
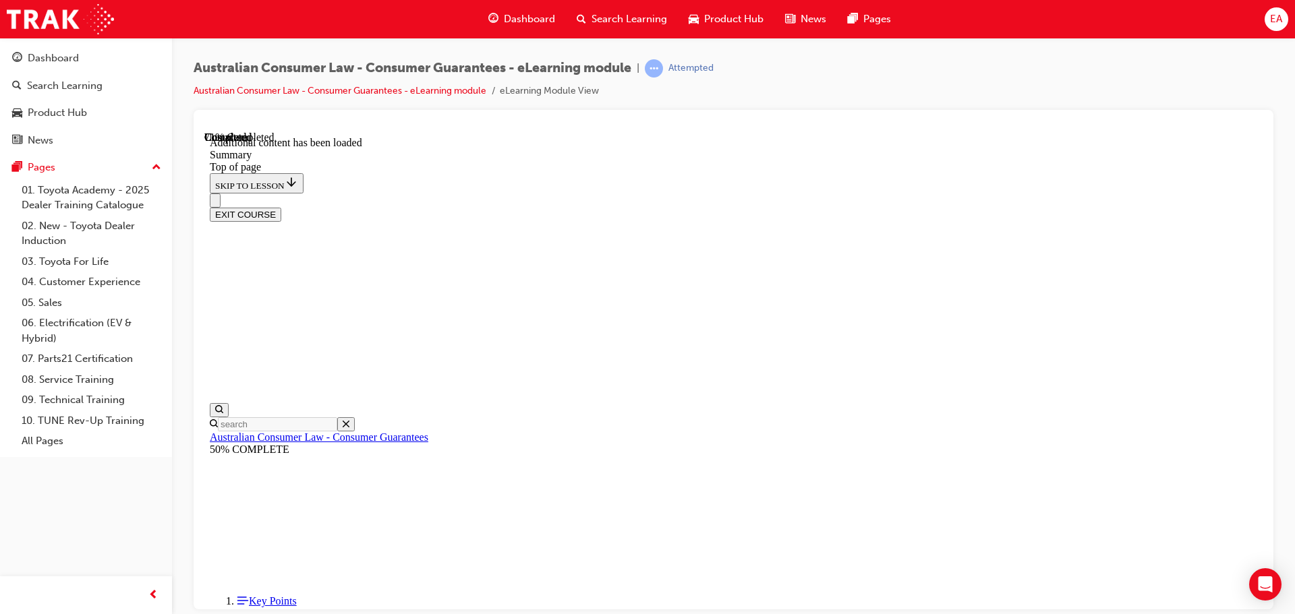
drag, startPoint x: 809, startPoint y: 492, endPoint x: 813, endPoint y: 504, distance: 12.6
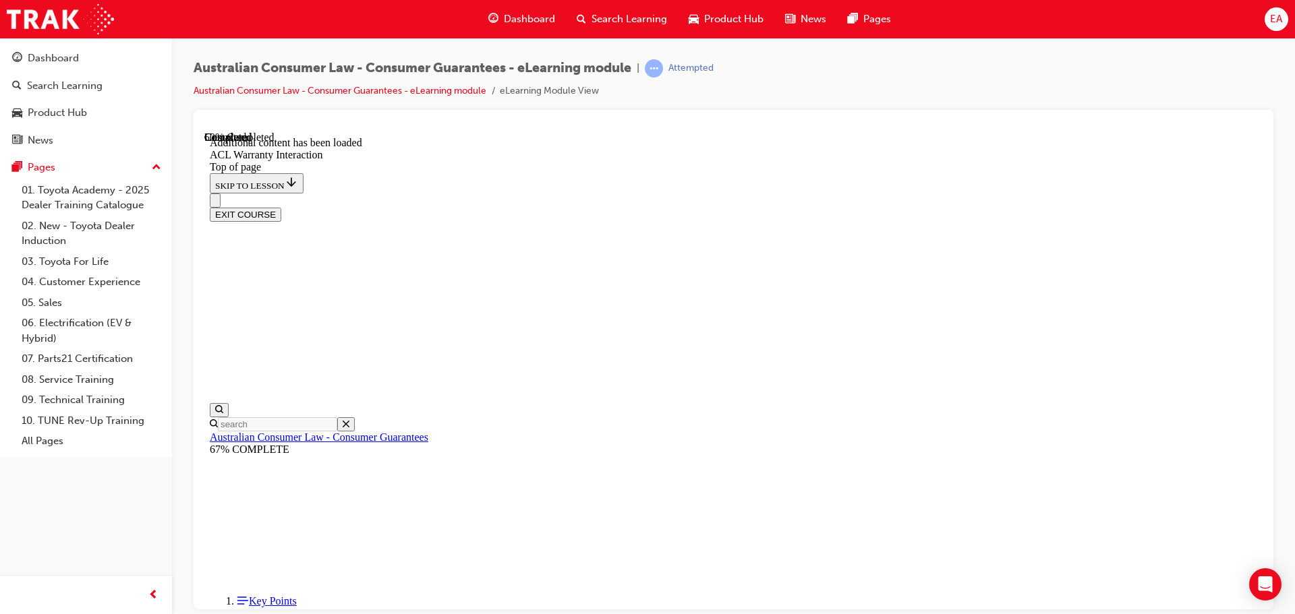
drag, startPoint x: 648, startPoint y: 354, endPoint x: 654, endPoint y: 376, distance: 22.4
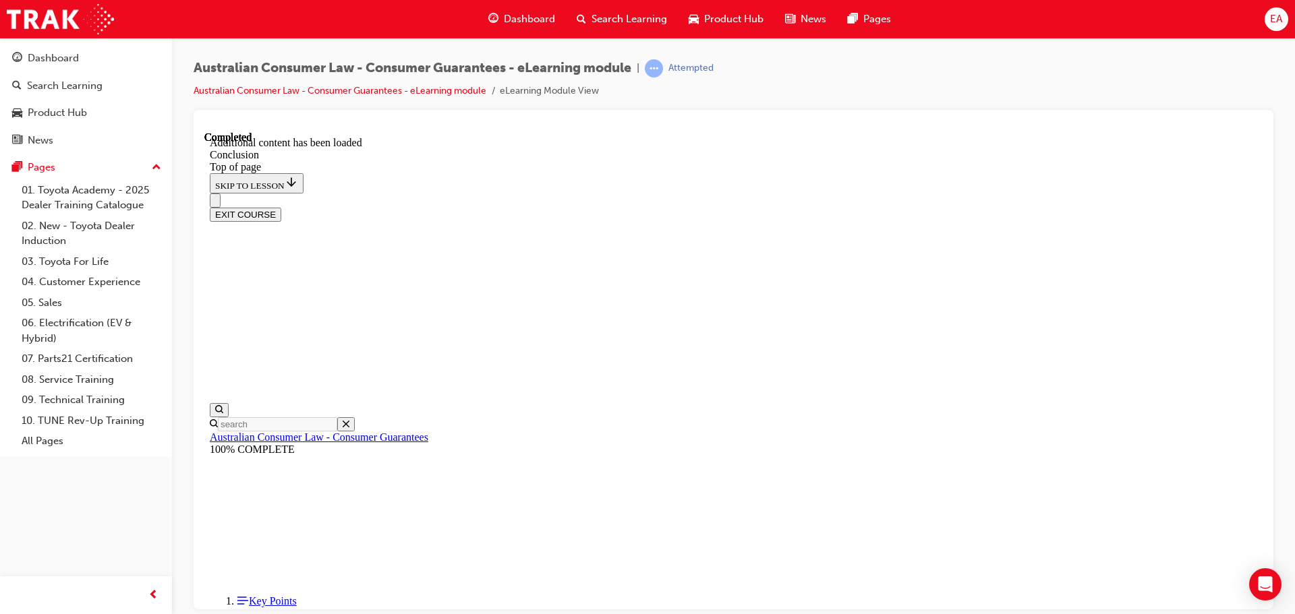
scroll to position [108, 0]
click at [281, 207] on button "EXIT COURSE" at bounding box center [245, 214] width 71 height 14
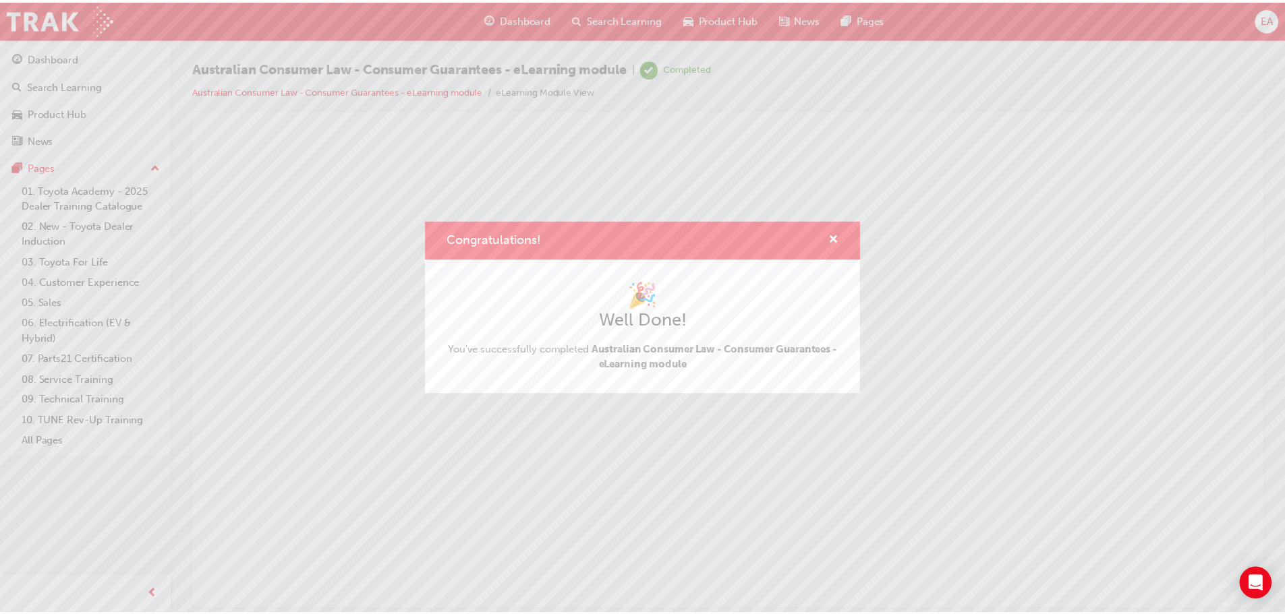
scroll to position [0, 0]
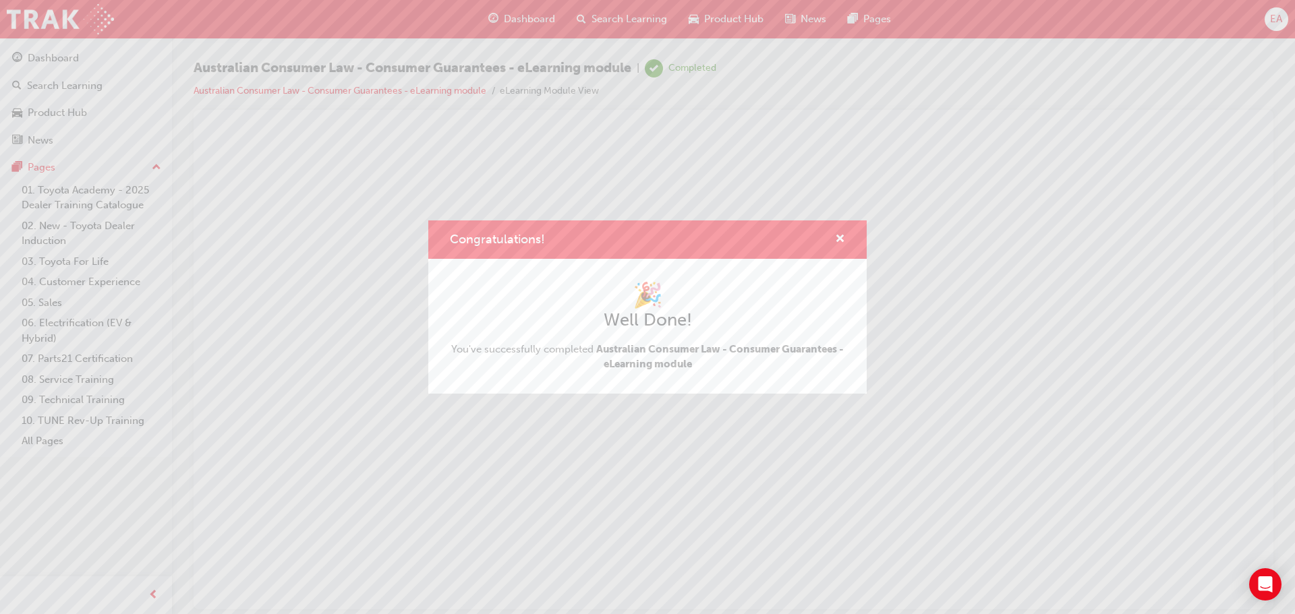
click at [639, 304] on h1 "🎉" at bounding box center [647, 296] width 395 height 30
click at [842, 238] on span "cross-icon" at bounding box center [840, 240] width 10 height 12
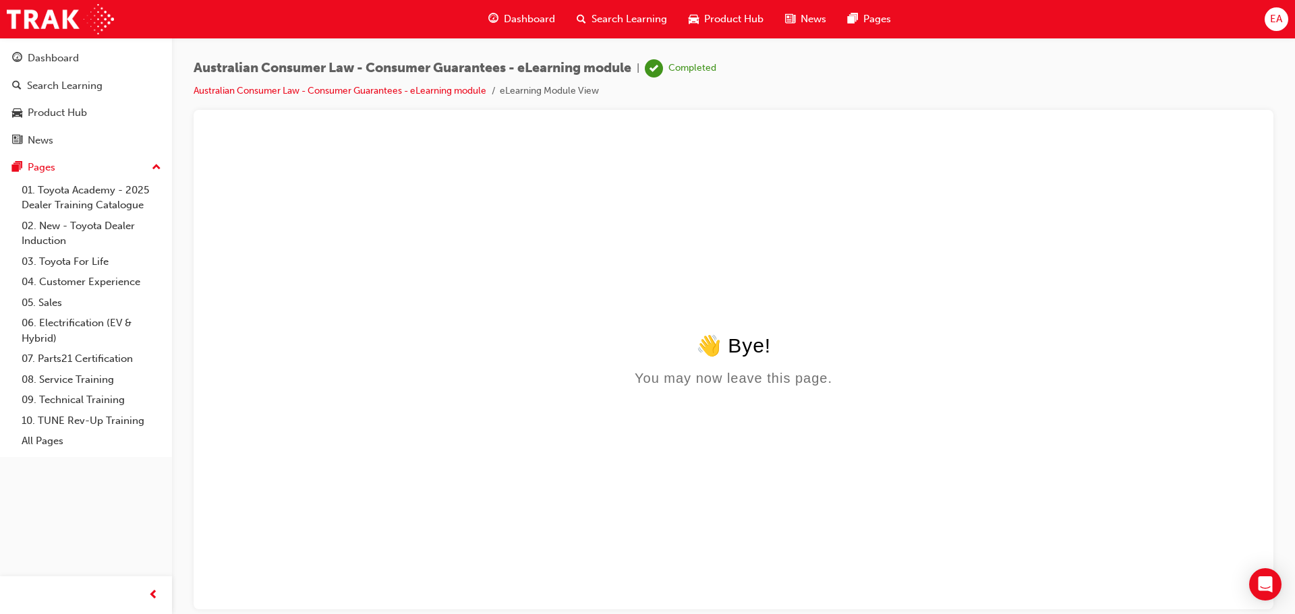
click at [806, 262] on html "👋 Bye! You may now leave this page." at bounding box center [733, 261] width 1058 height 260
click at [512, 13] on span "Dashboard" at bounding box center [529, 19] width 51 height 16
